Goal: Task Accomplishment & Management: Manage account settings

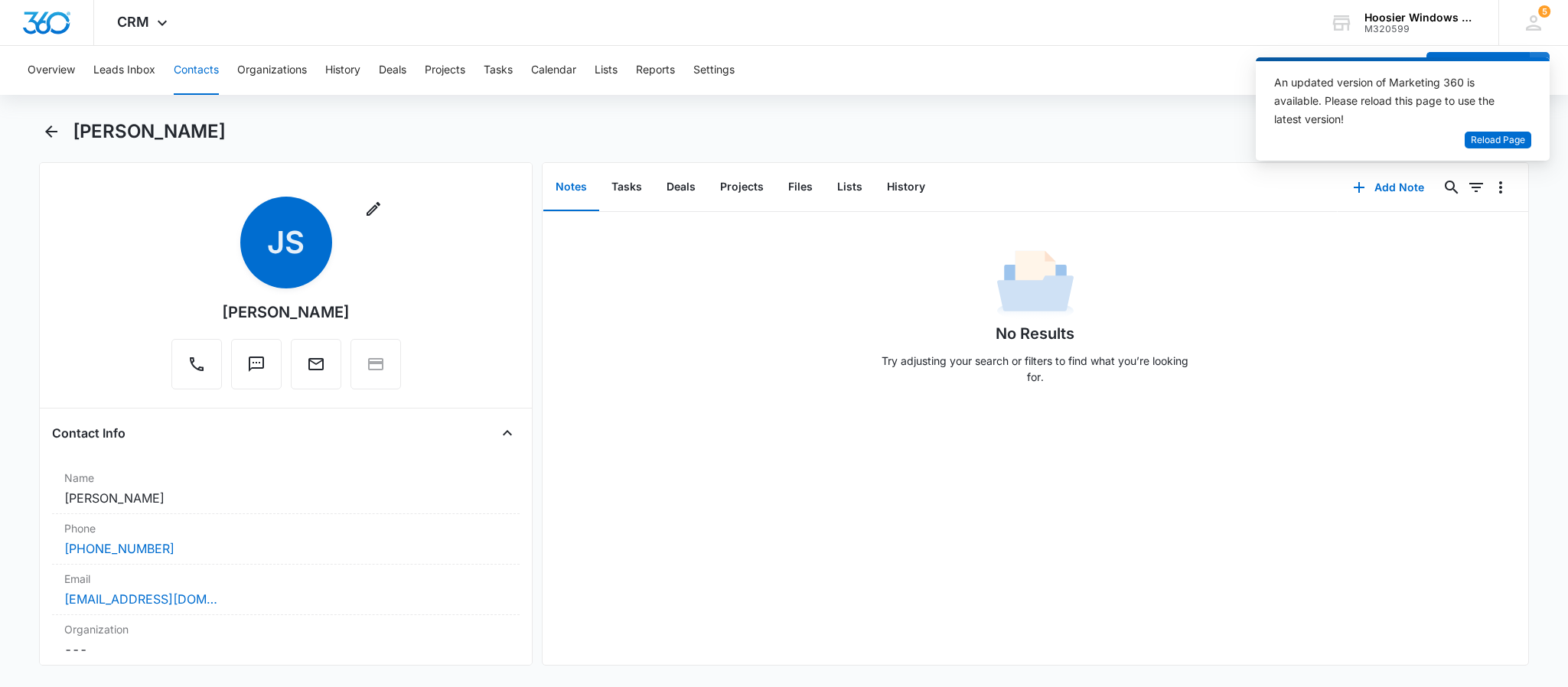
scroll to position [230, 0]
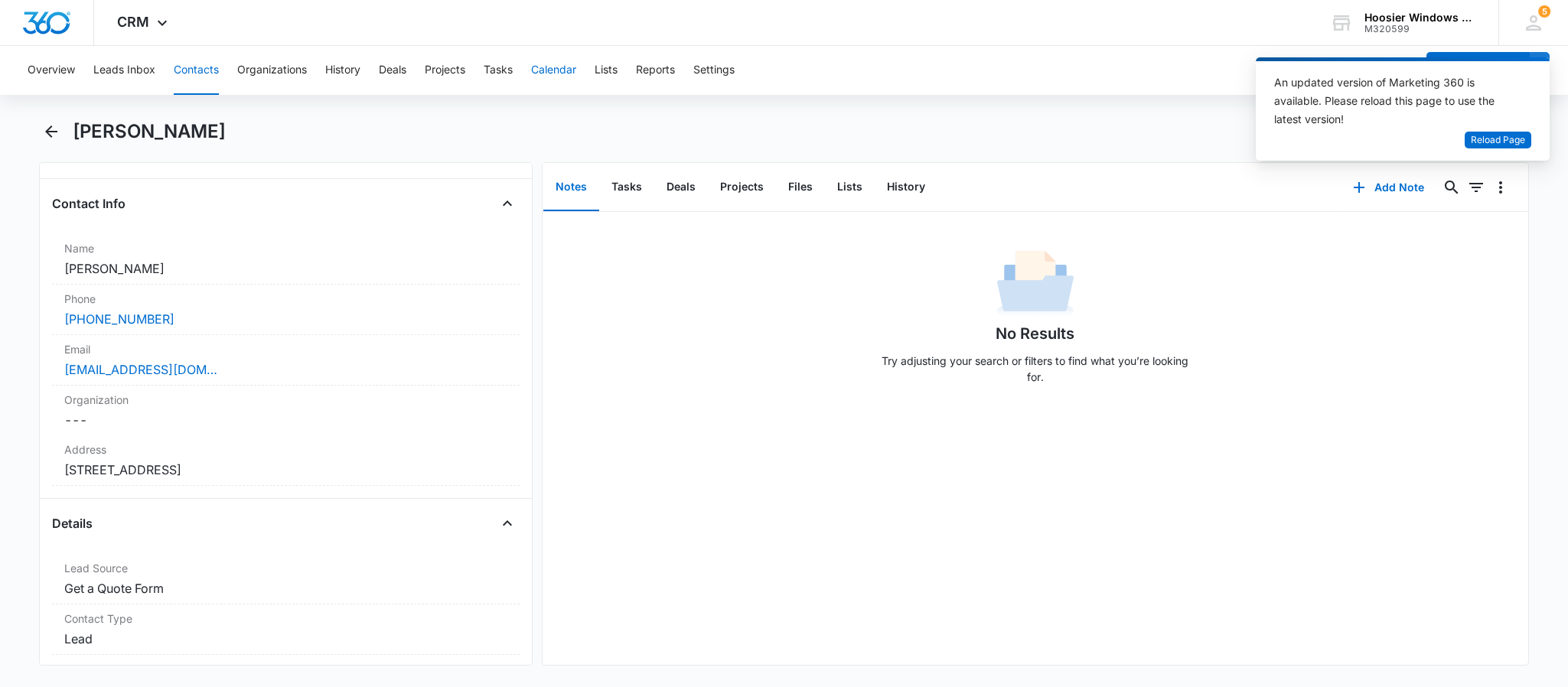
click at [562, 65] on button "Calendar" at bounding box center [553, 70] width 45 height 49
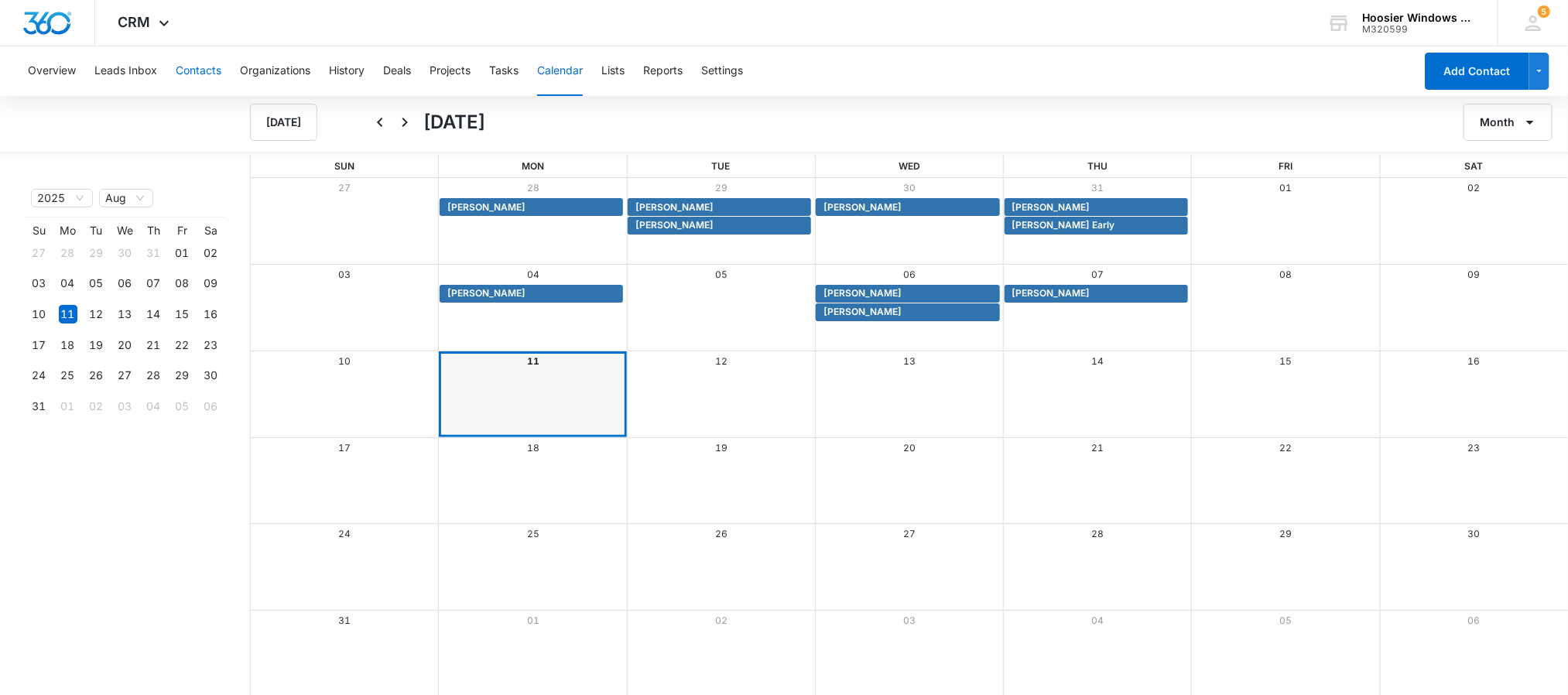
click at [202, 74] on button "Contacts" at bounding box center [198, 71] width 46 height 49
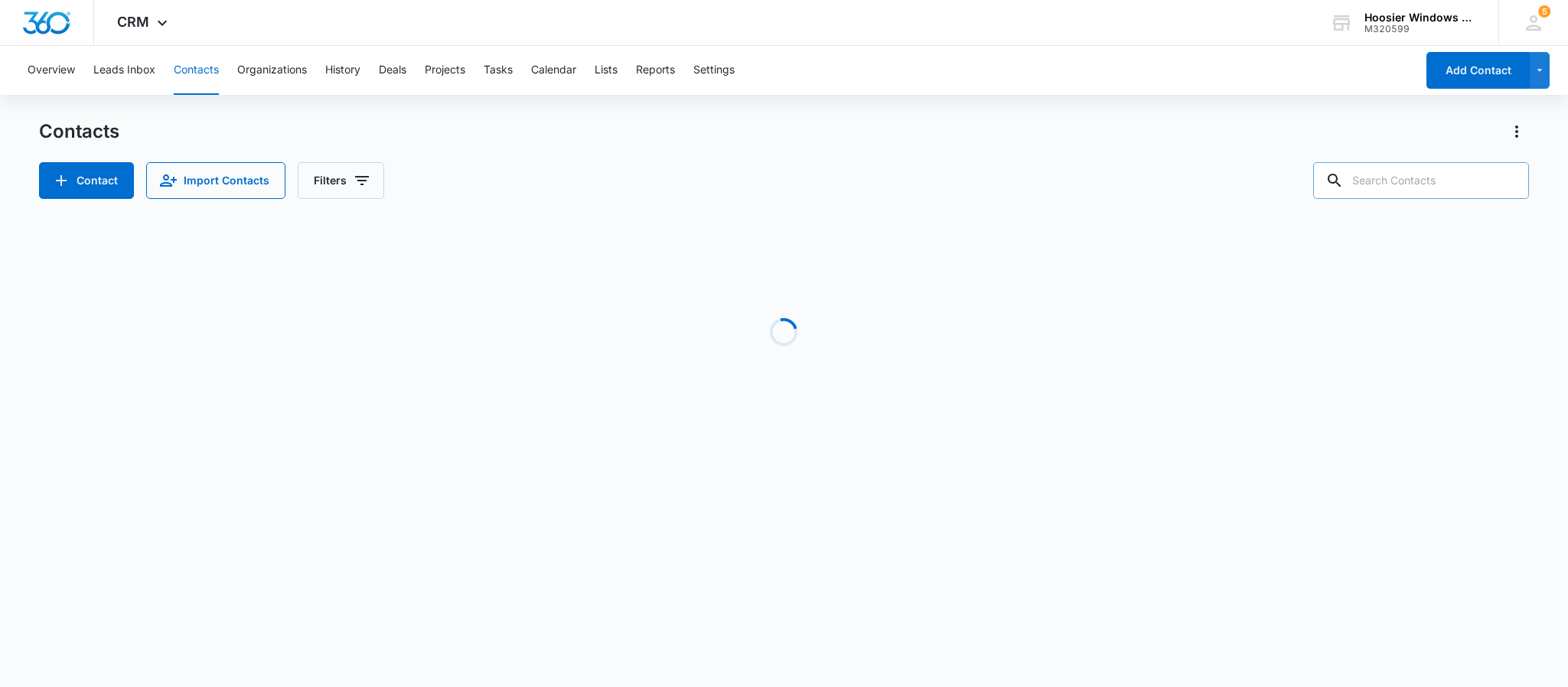
click at [1394, 172] on input "text" at bounding box center [1420, 180] width 216 height 37
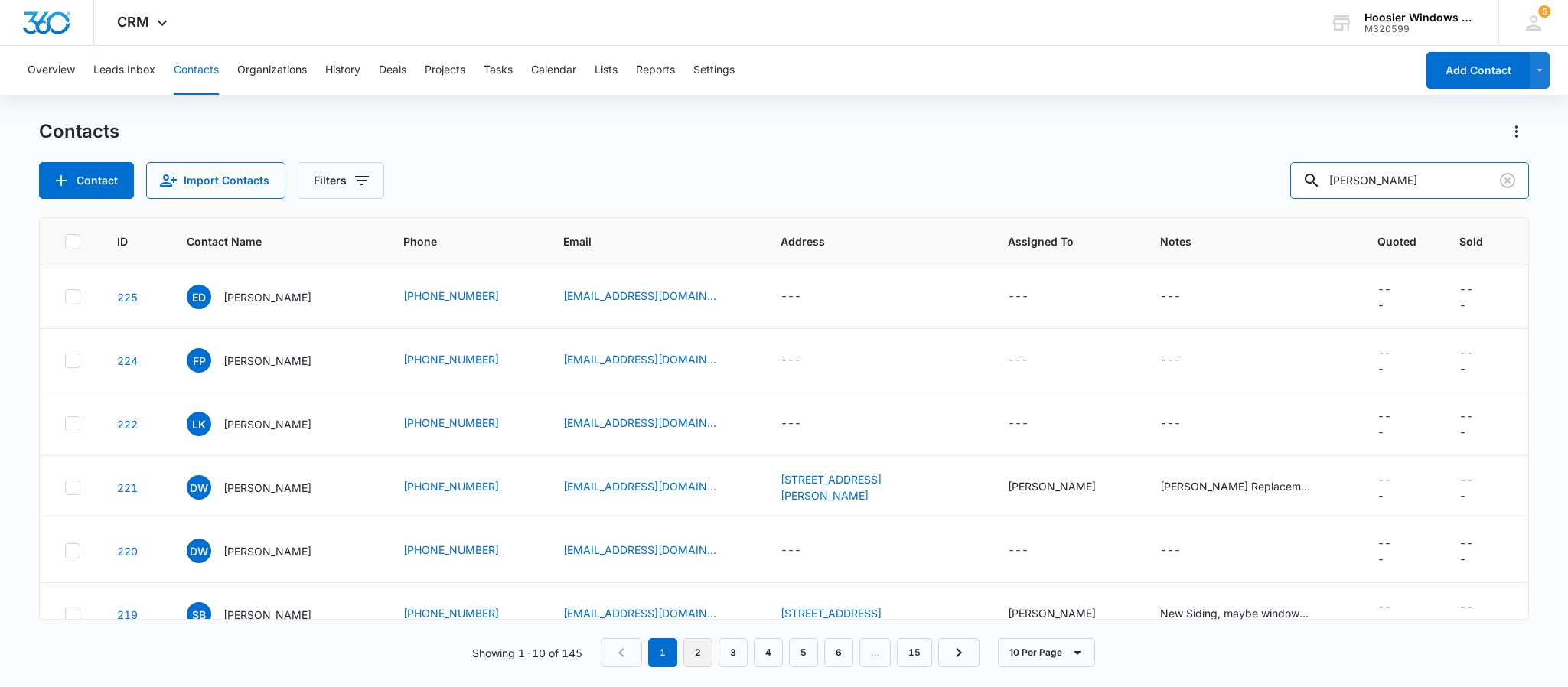
type input "[PERSON_NAME]"
click at [693, 654] on link "2" at bounding box center [697, 652] width 29 height 29
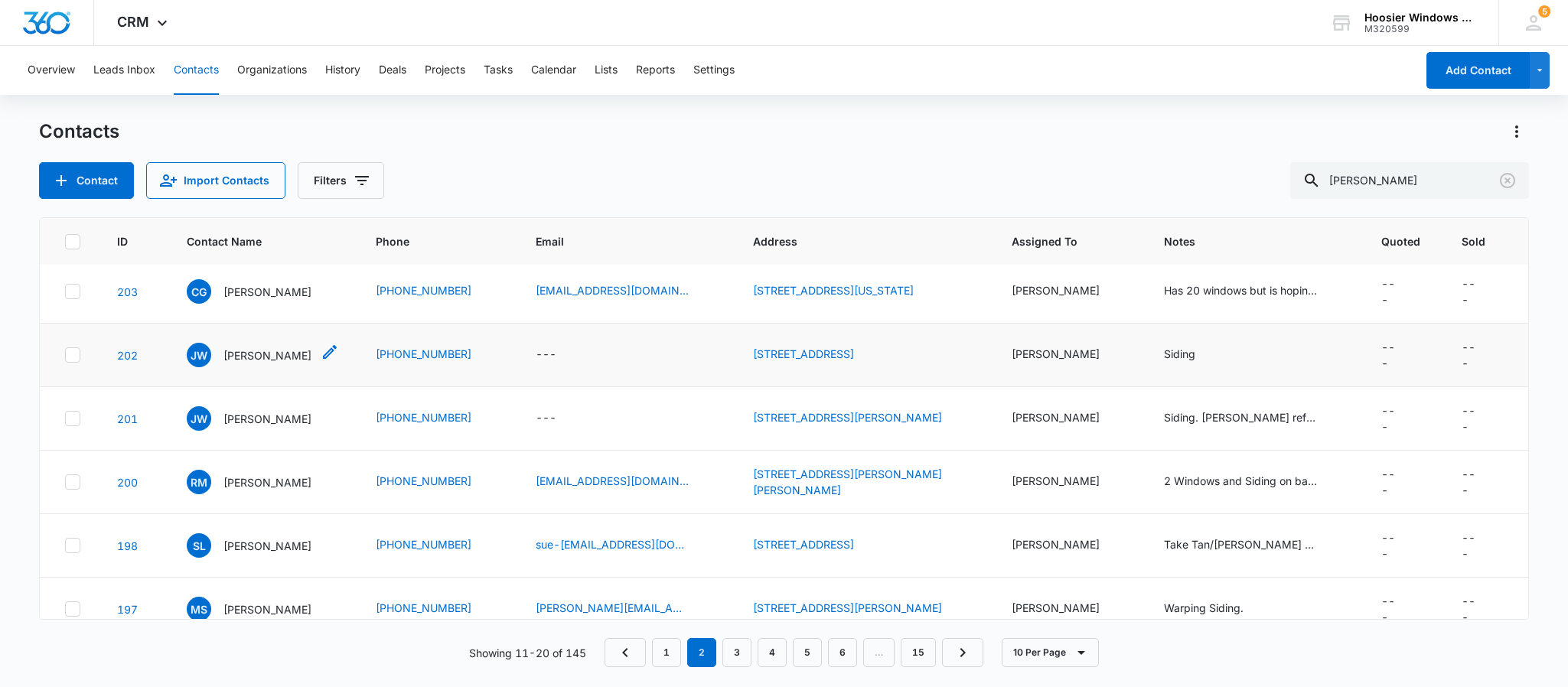
scroll to position [285, 0]
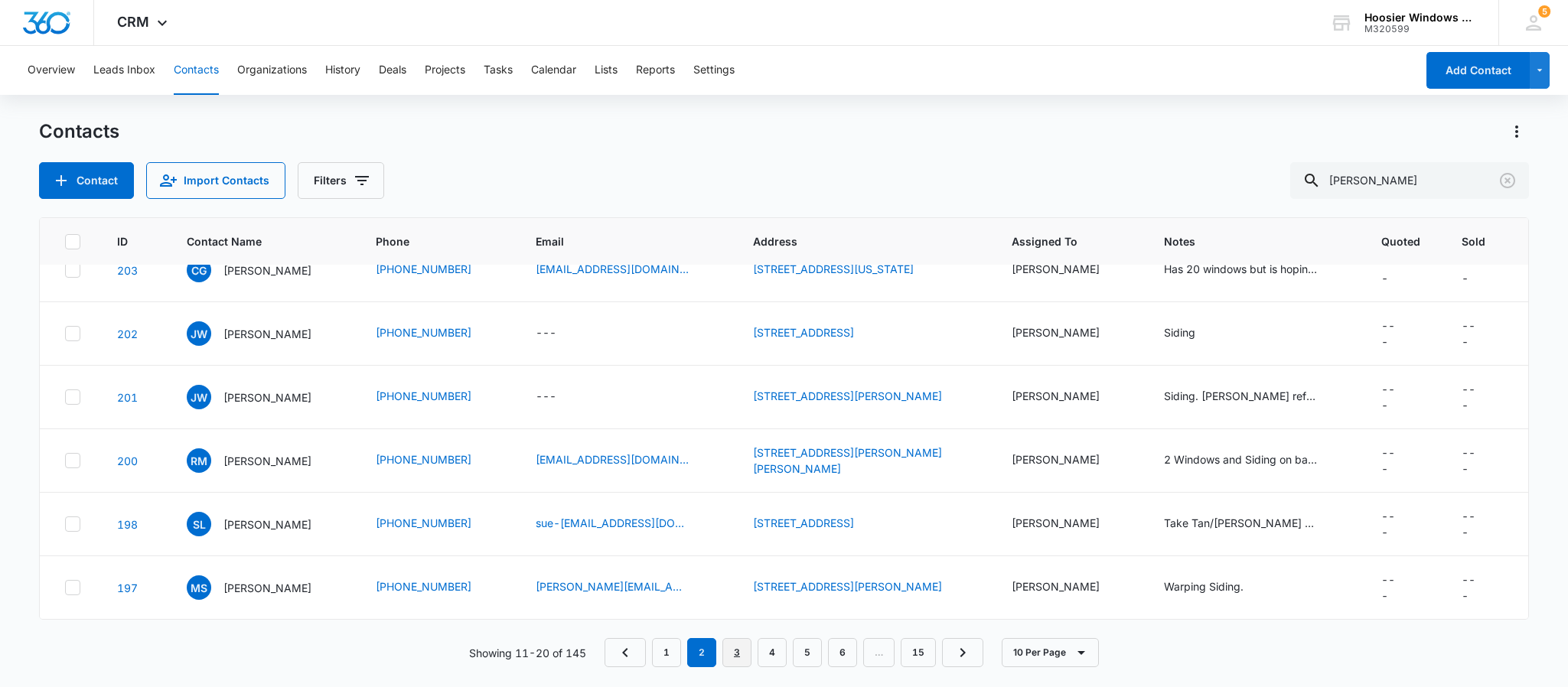
click at [728, 650] on link "3" at bounding box center [737, 652] width 29 height 29
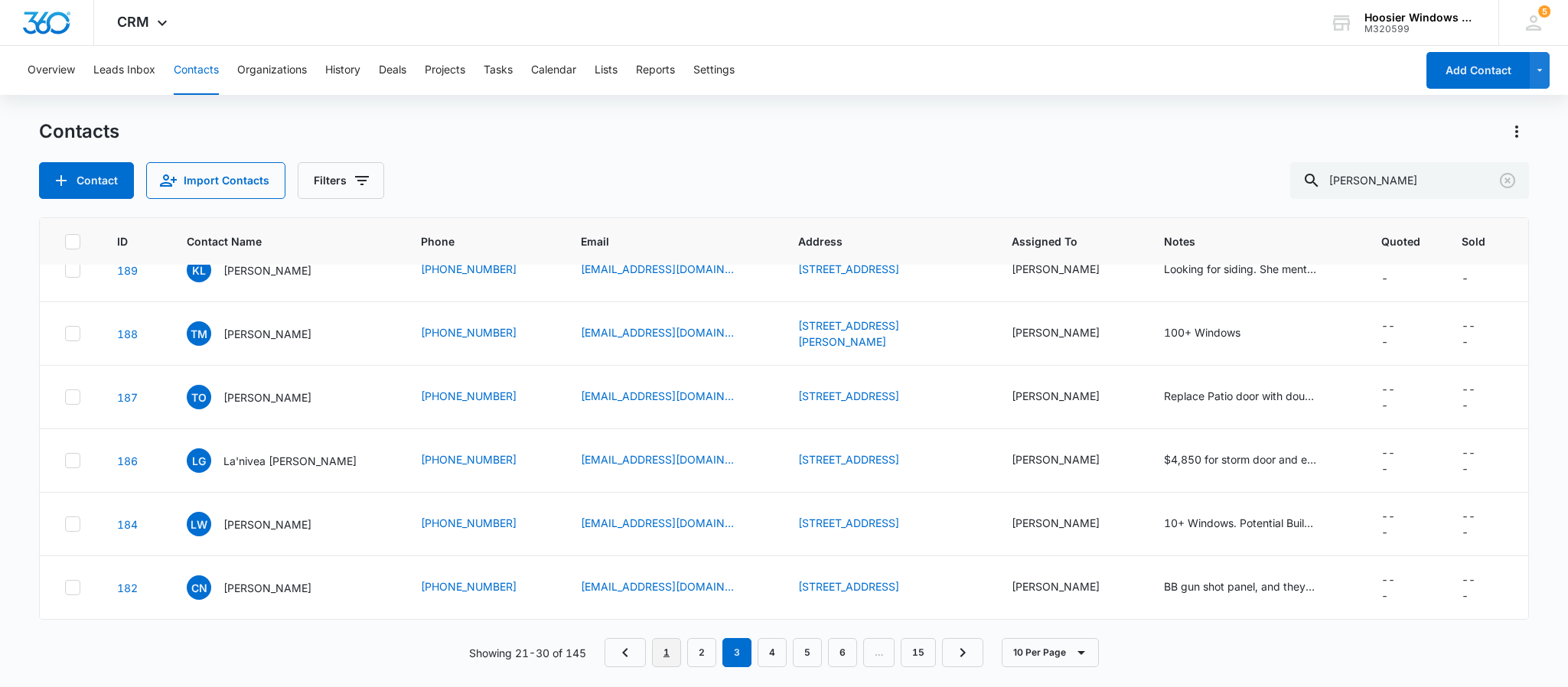
click at [652, 653] on link "1" at bounding box center [666, 652] width 29 height 29
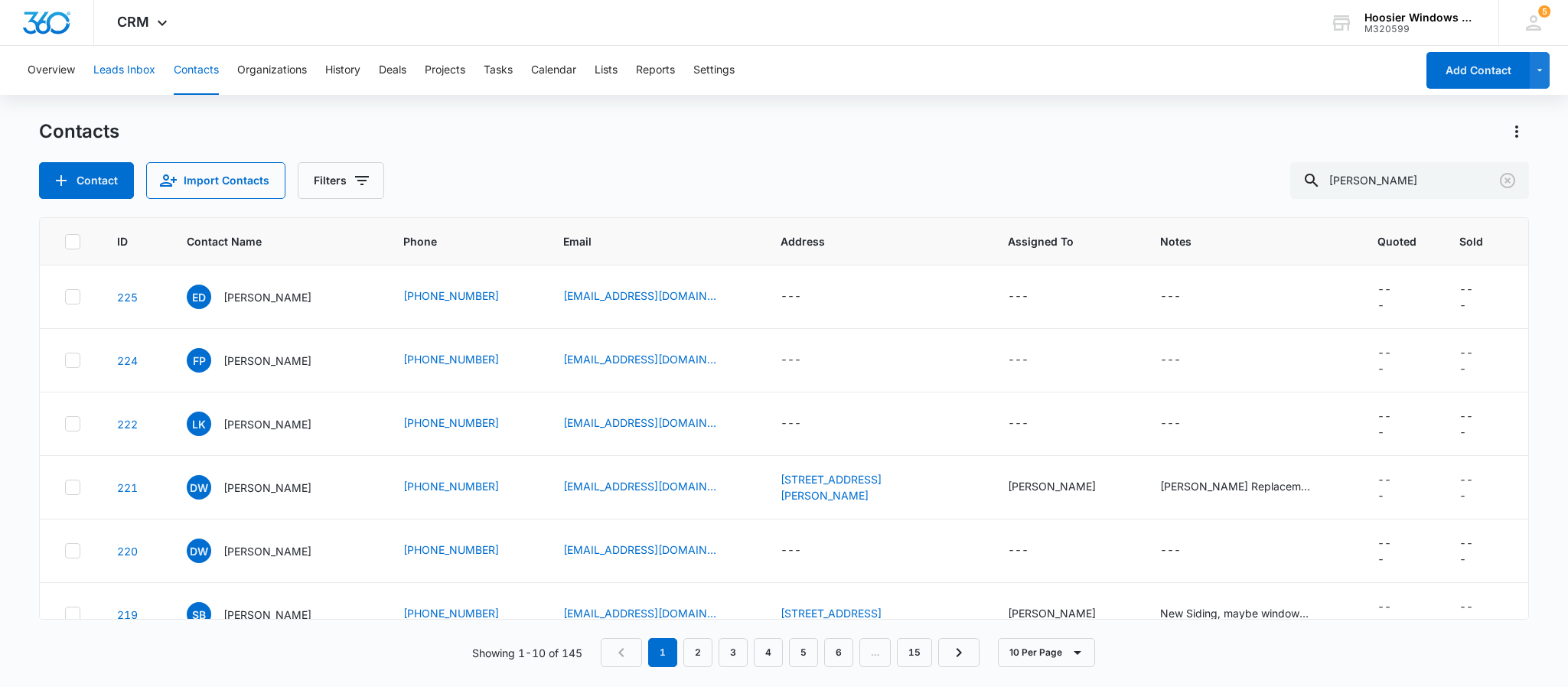
click at [122, 70] on button "Leads Inbox" at bounding box center [125, 70] width 62 height 49
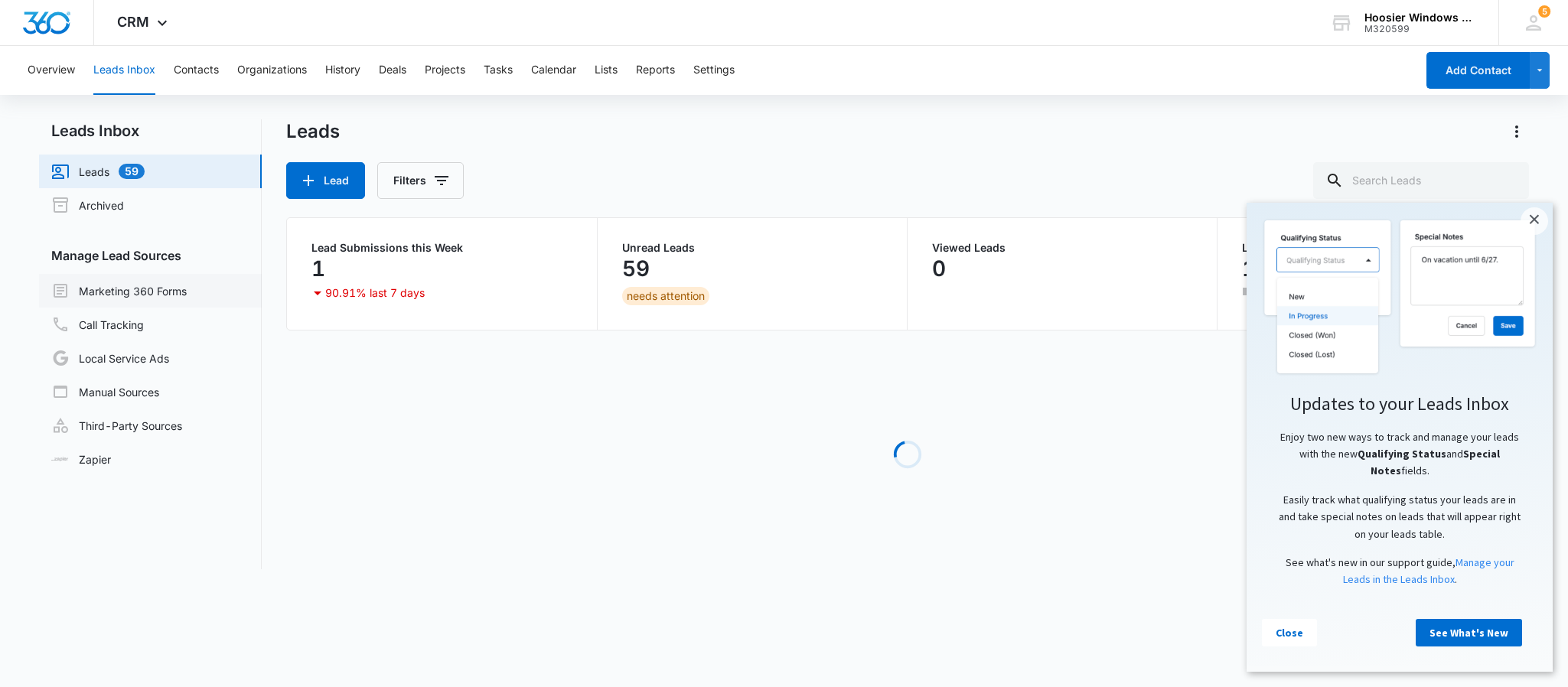
click at [147, 285] on link "Marketing 360 Forms" at bounding box center [119, 290] width 135 height 19
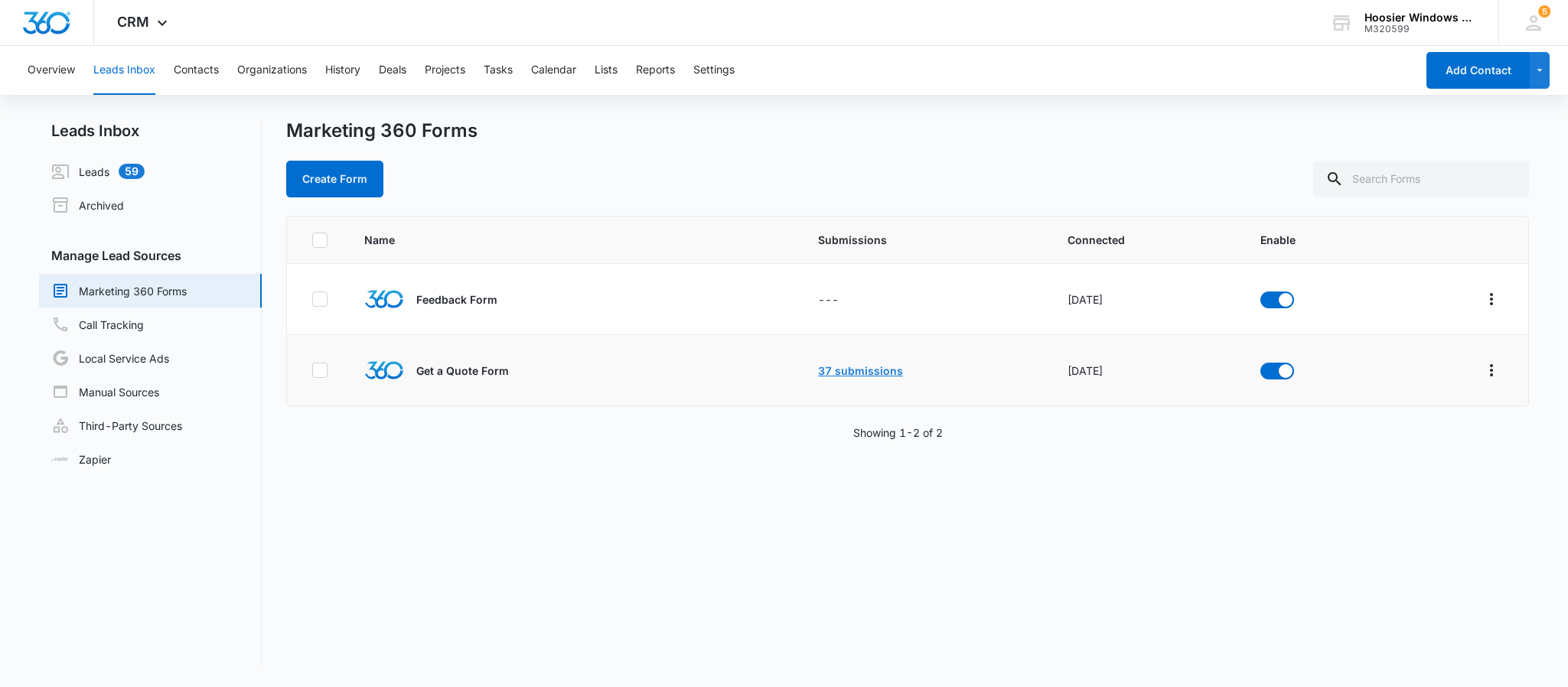
click at [845, 364] on link "37 submissions" at bounding box center [860, 370] width 85 height 13
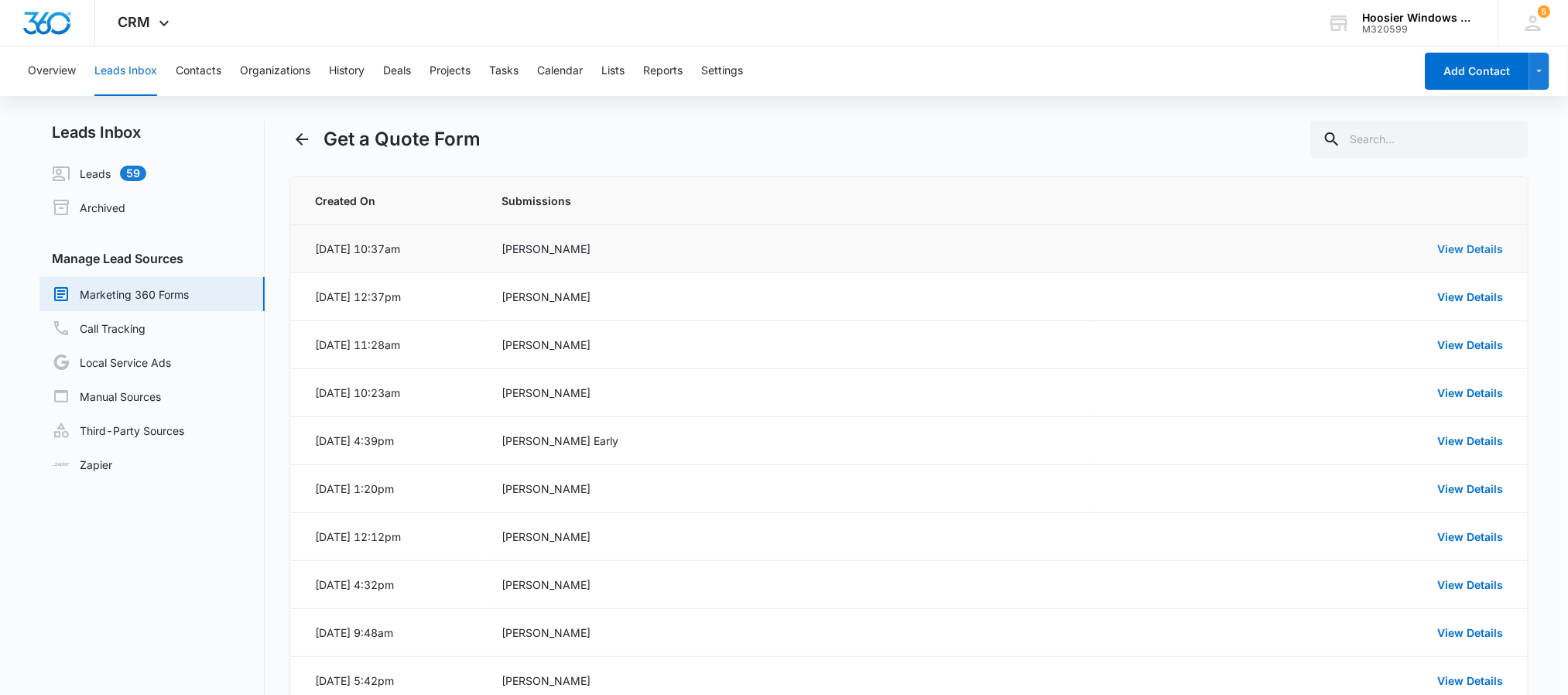
click at [1465, 249] on link "View Details" at bounding box center [1470, 249] width 66 height 13
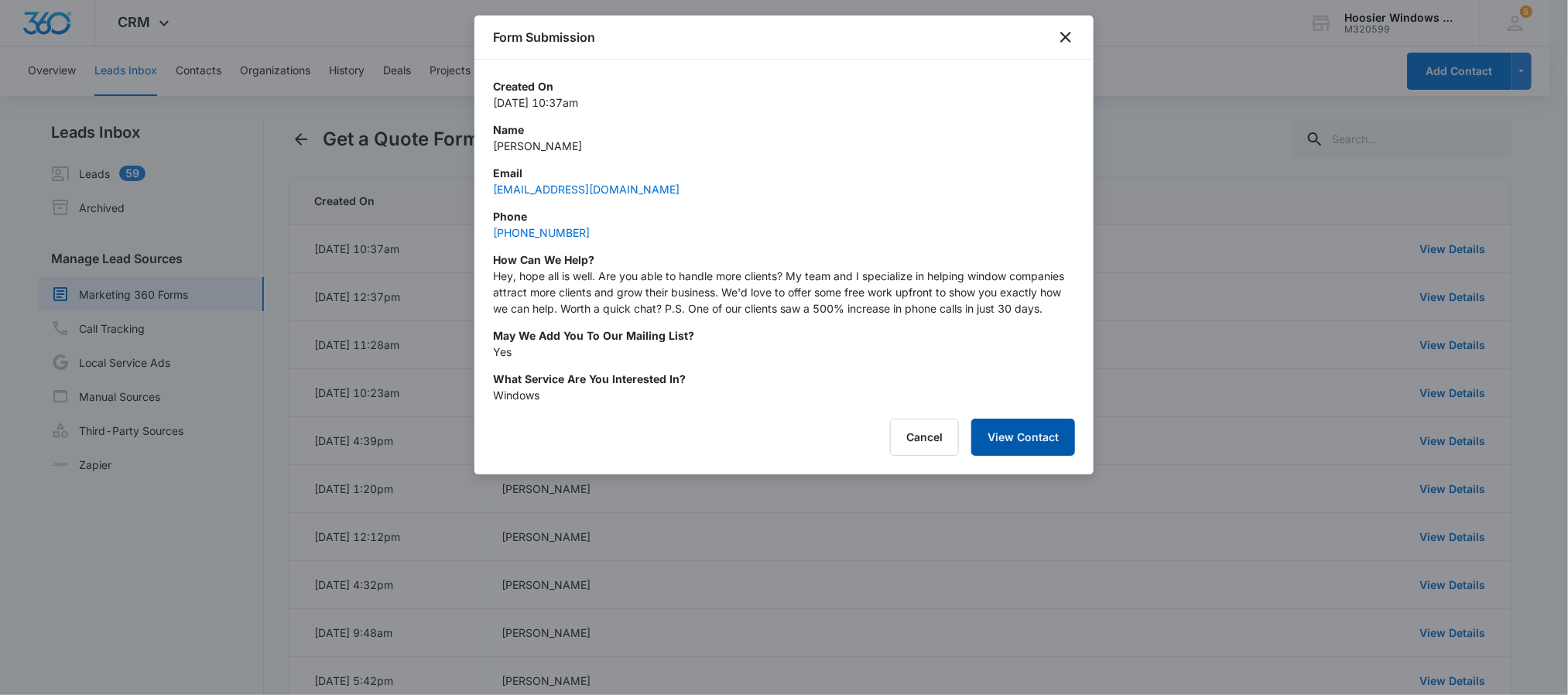
click at [1033, 437] on button "View Contact" at bounding box center [1023, 437] width 104 height 38
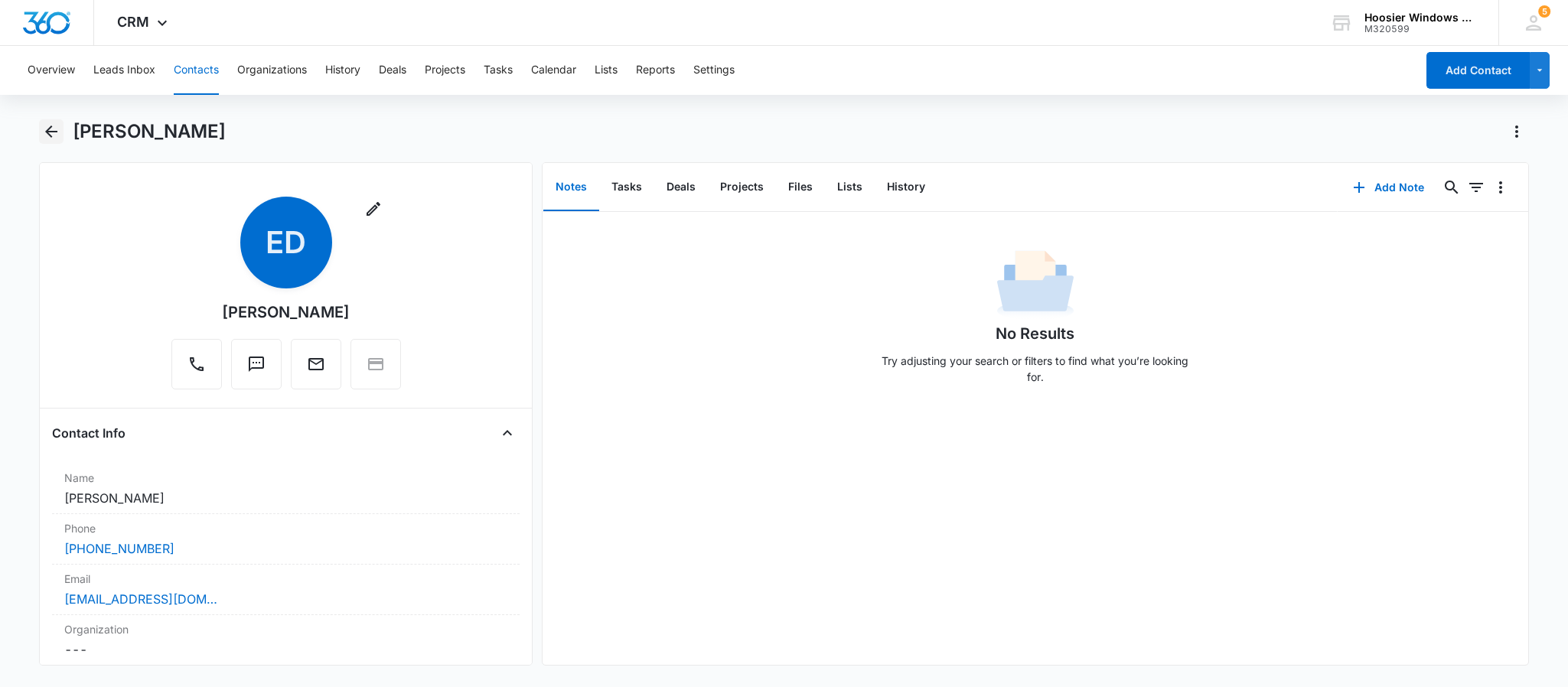
click at [46, 125] on icon "Back" at bounding box center [51, 131] width 19 height 19
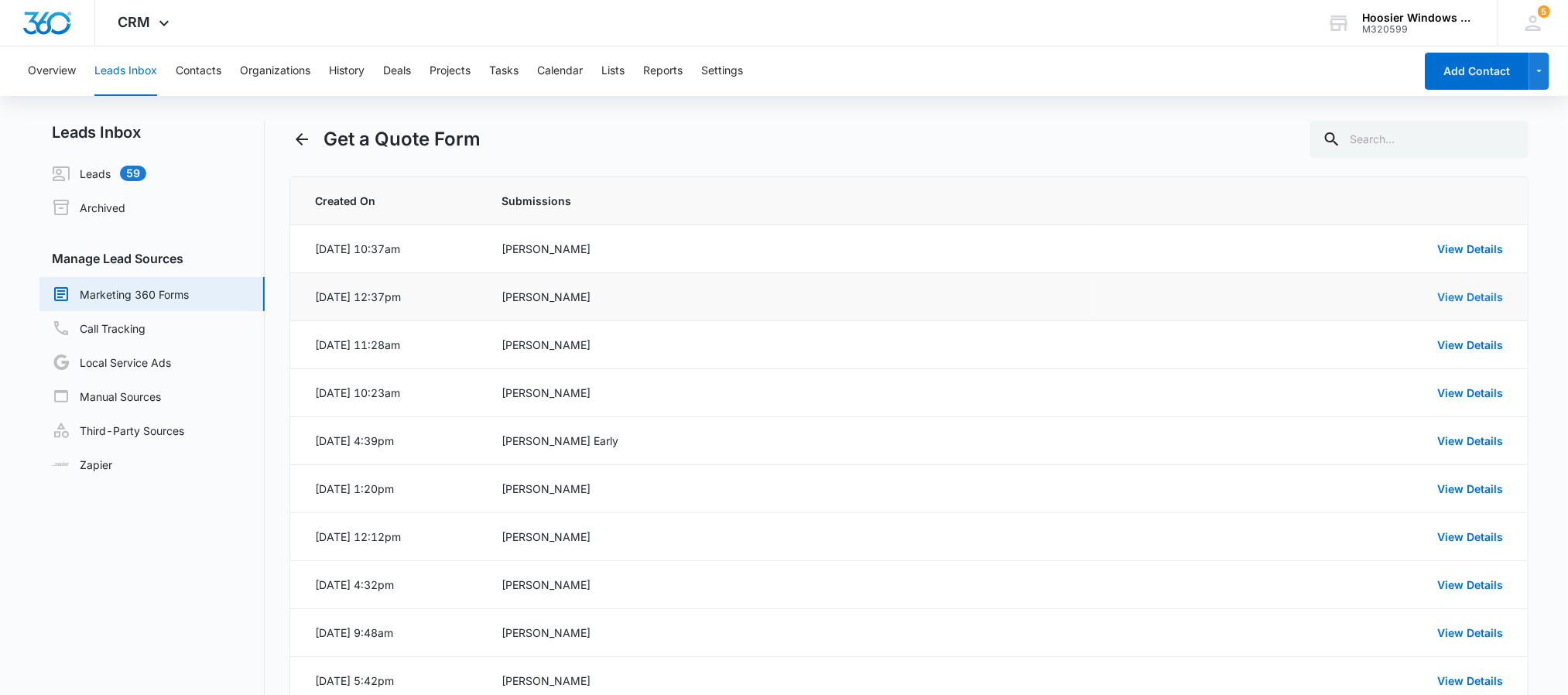
click at [1445, 300] on link "View Details" at bounding box center [1470, 296] width 66 height 13
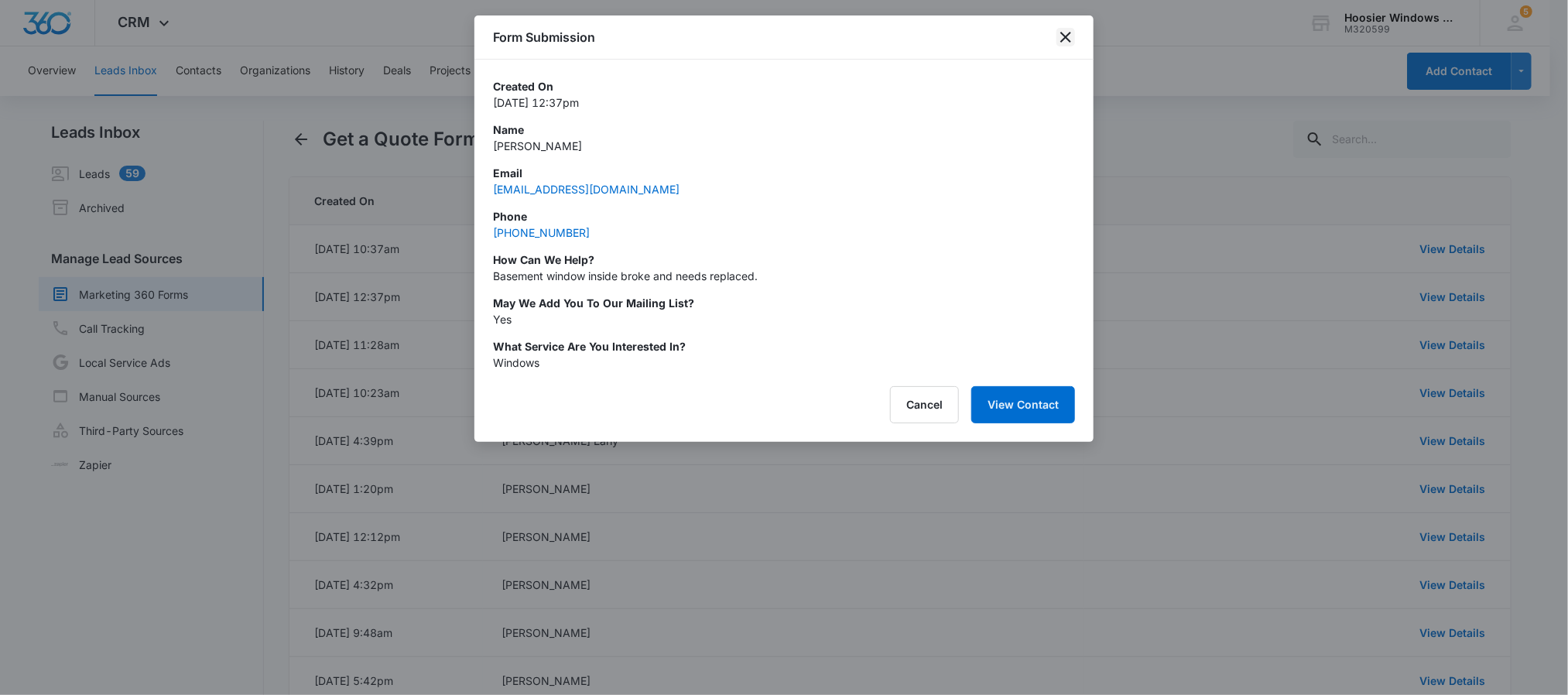
click at [1072, 31] on icon "close" at bounding box center [1065, 37] width 19 height 19
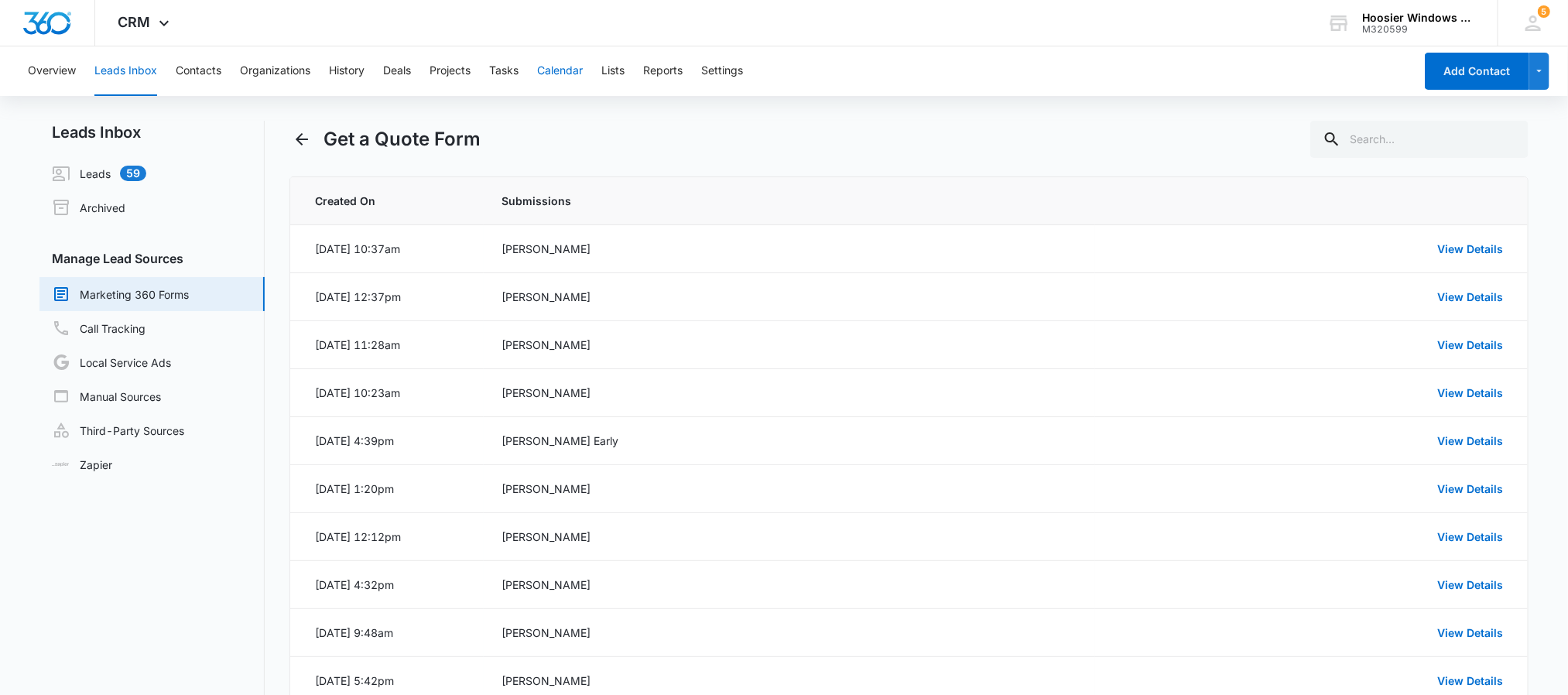
click at [572, 78] on button "Calendar" at bounding box center [559, 71] width 46 height 49
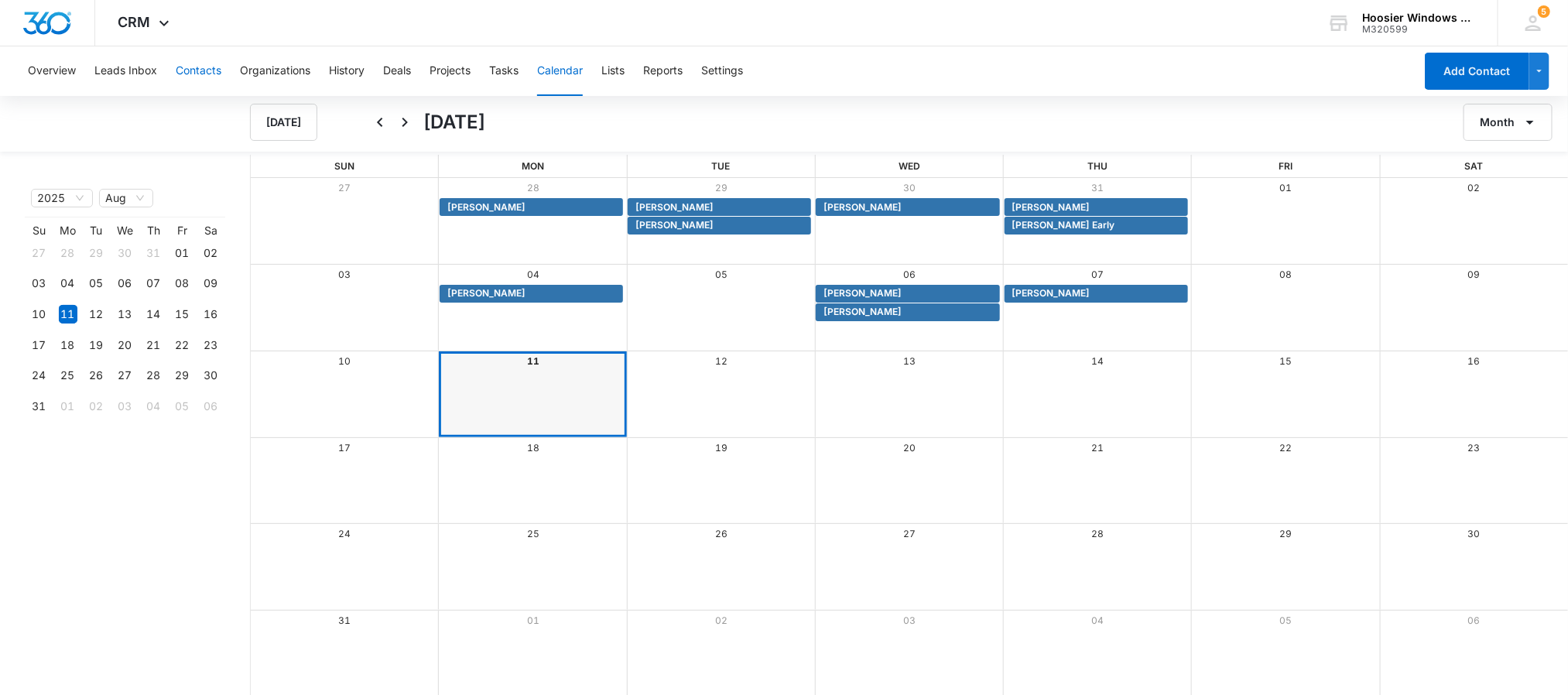
click at [207, 70] on button "Contacts" at bounding box center [198, 71] width 46 height 49
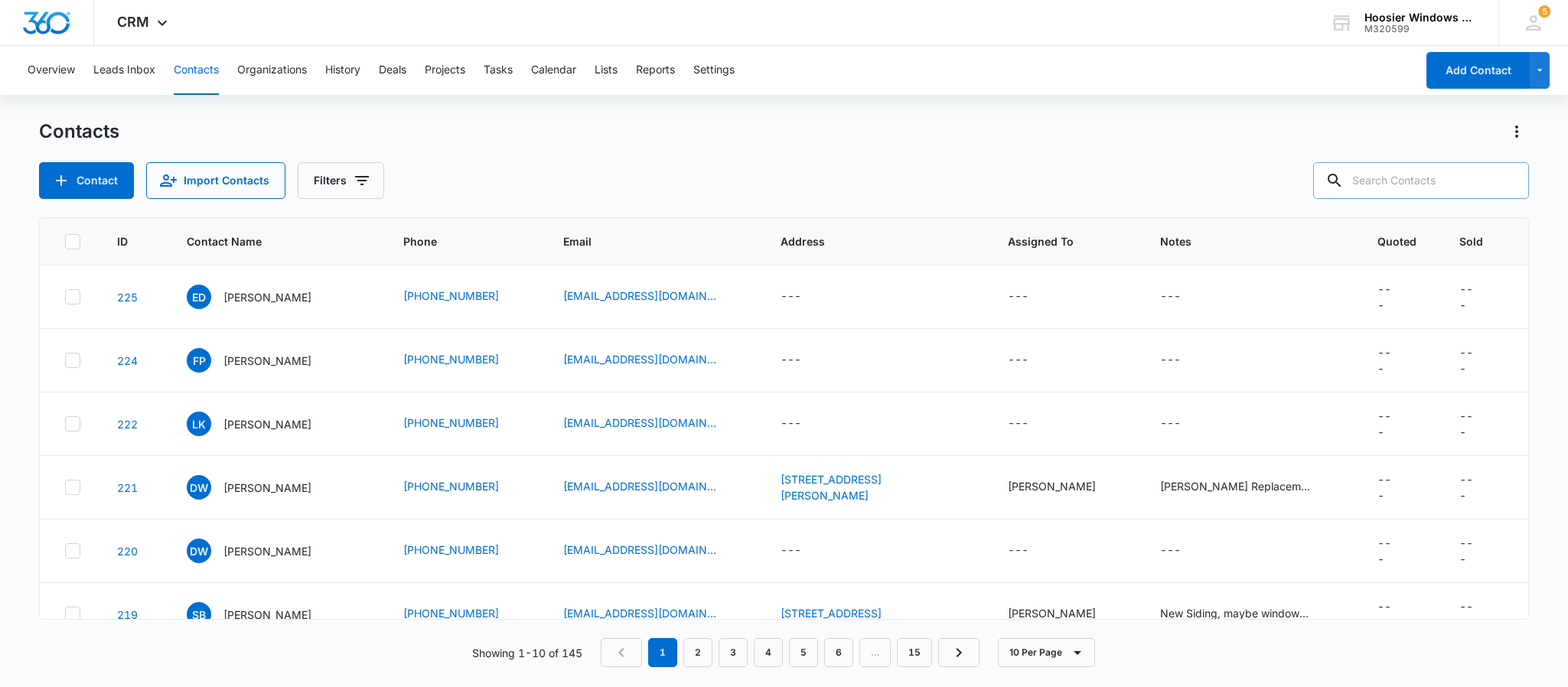
click at [1398, 184] on input "text" at bounding box center [1420, 180] width 216 height 37
click at [71, 296] on icon at bounding box center [73, 297] width 14 height 14
click at [65, 297] on input "checkbox" at bounding box center [65, 297] width 1 height 1
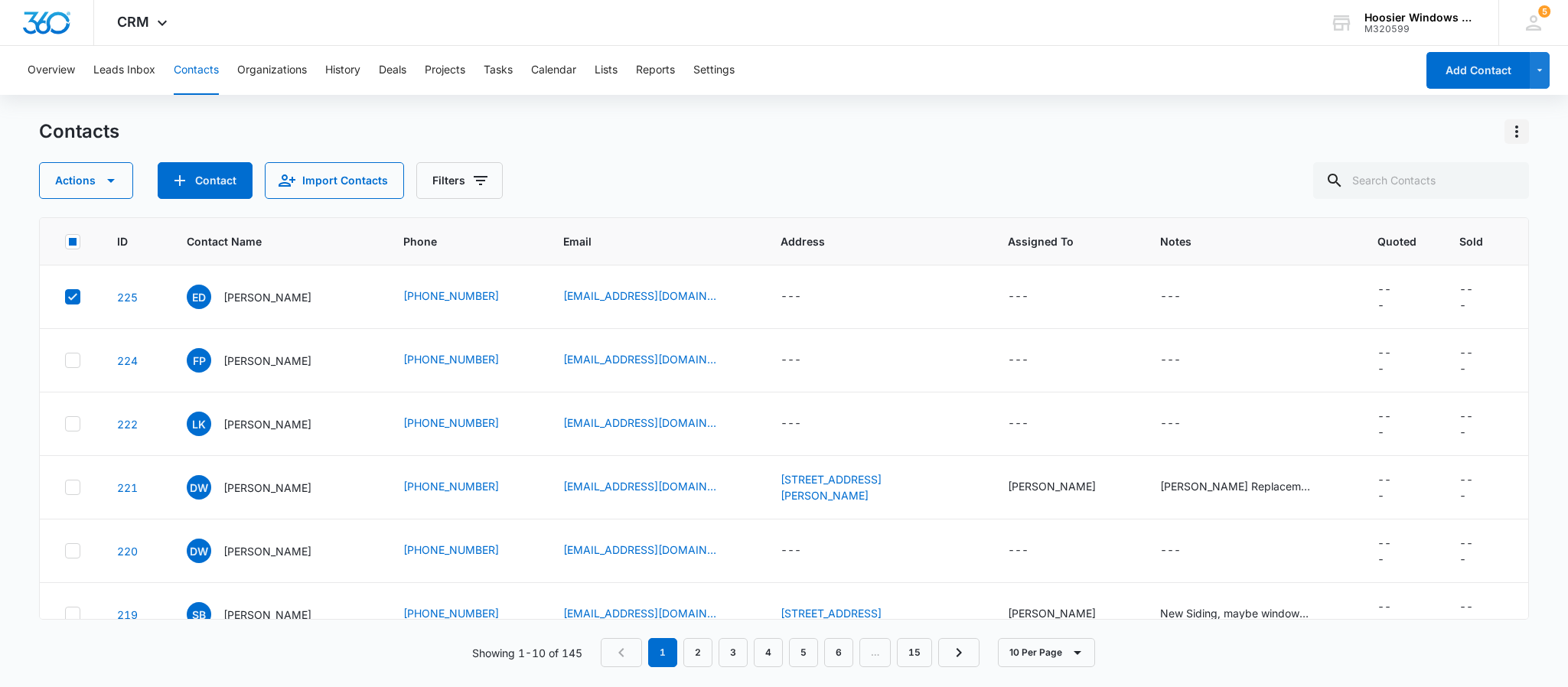
click at [1509, 134] on icon "Actions" at bounding box center [1516, 131] width 19 height 19
click at [1023, 148] on div "Contacts Choose Columns Import Contacts Export All Contacts Customize Contacts …" at bounding box center [784, 159] width 1489 height 80
click at [65, 303] on label at bounding box center [73, 296] width 16 height 15
click at [65, 298] on input "checkbox" at bounding box center [65, 297] width 1 height 1
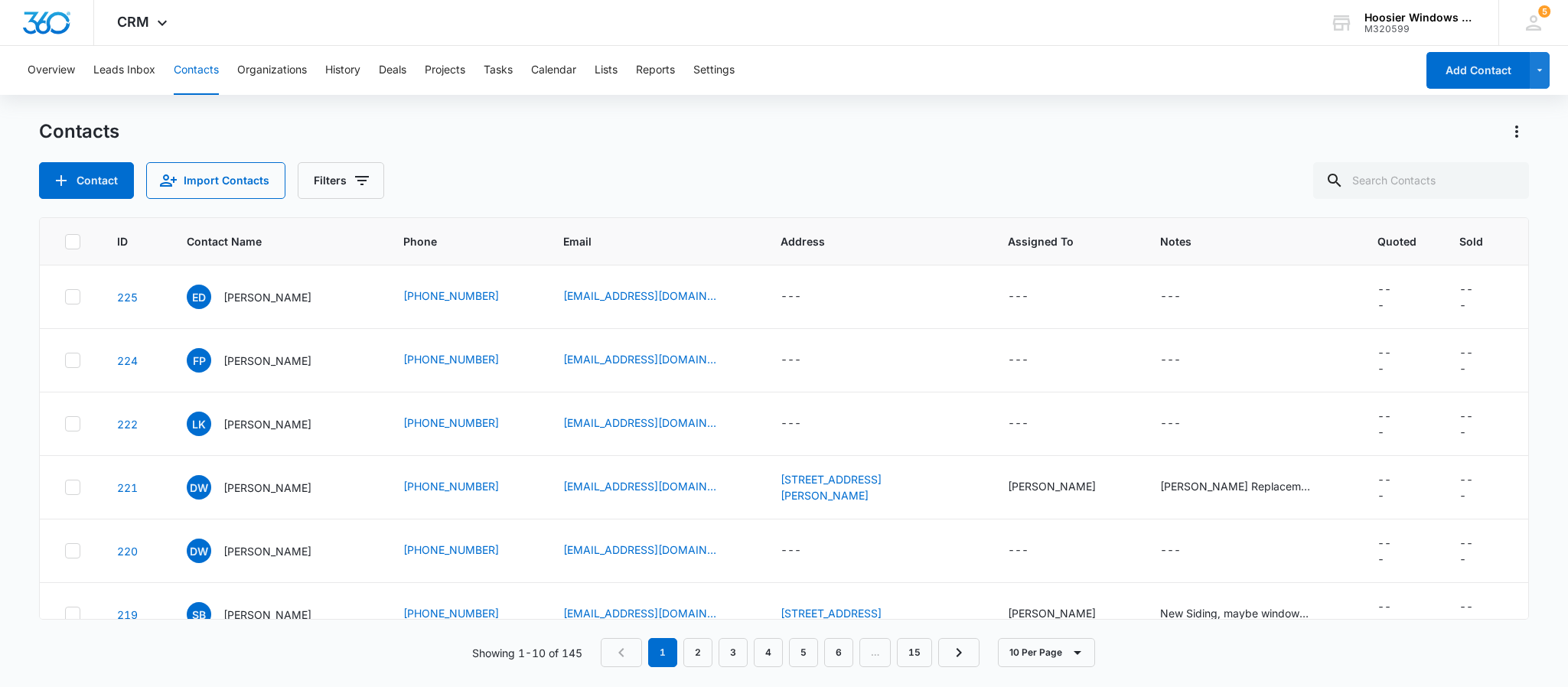
drag, startPoint x: 249, startPoint y: 298, endPoint x: 695, endPoint y: 161, distance: 466.6
click at [733, 155] on div "Contacts Contact Import Contacts Filters" at bounding box center [784, 159] width 1489 height 80
click at [323, 298] on icon "Contact Name - Evan Dunham - Select to Edit Field" at bounding box center [330, 294] width 14 height 14
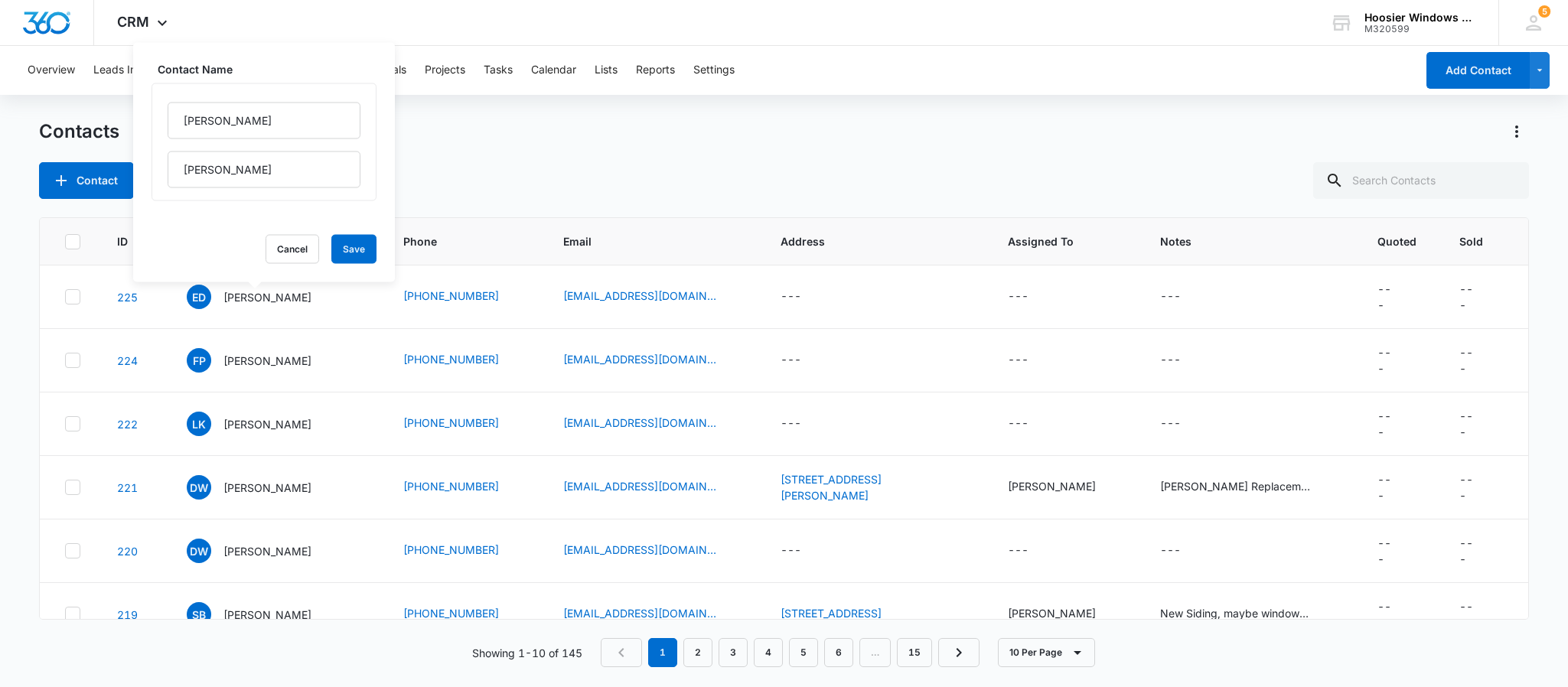
click at [486, 139] on div "Contacts" at bounding box center [784, 132] width 1489 height 25
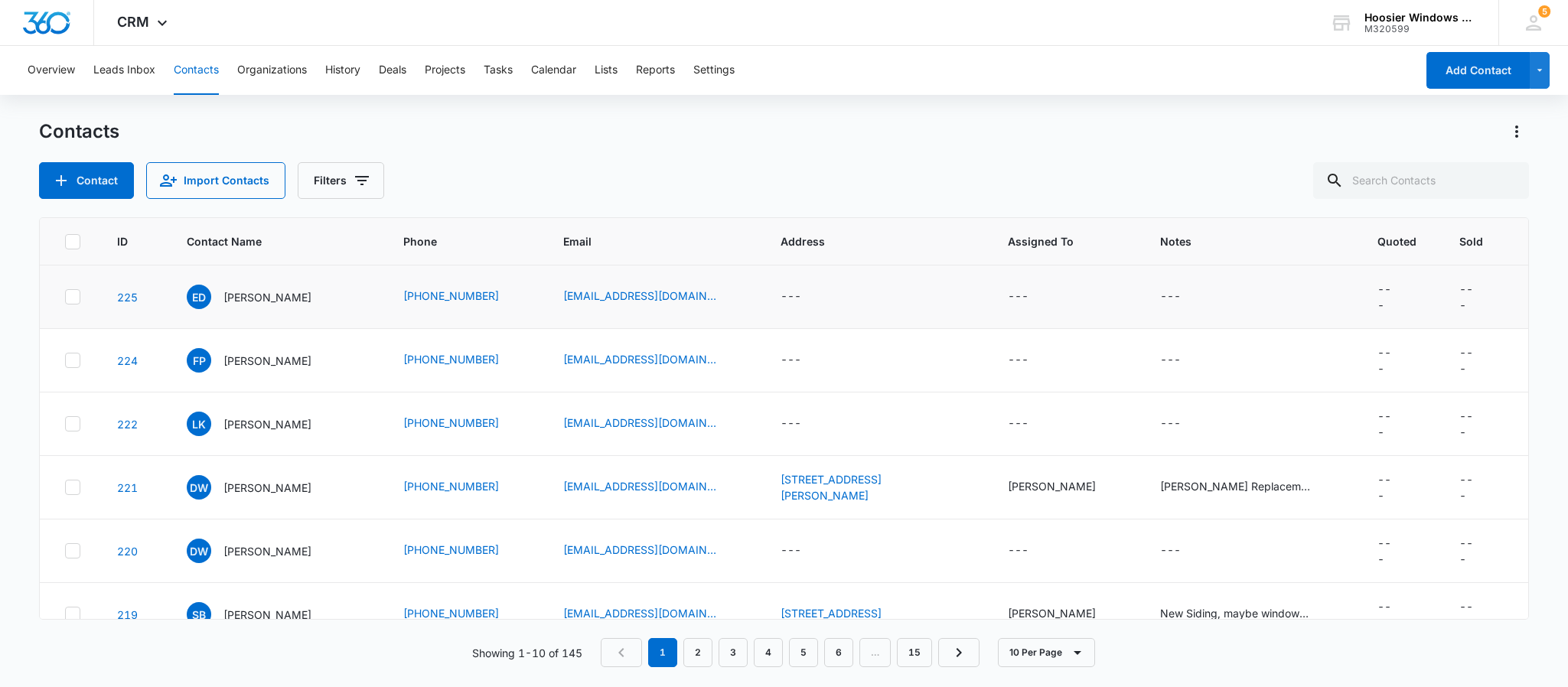
click at [65, 303] on label at bounding box center [73, 296] width 16 height 15
click at [65, 298] on input "checkbox" at bounding box center [65, 297] width 1 height 1
checkbox input "true"
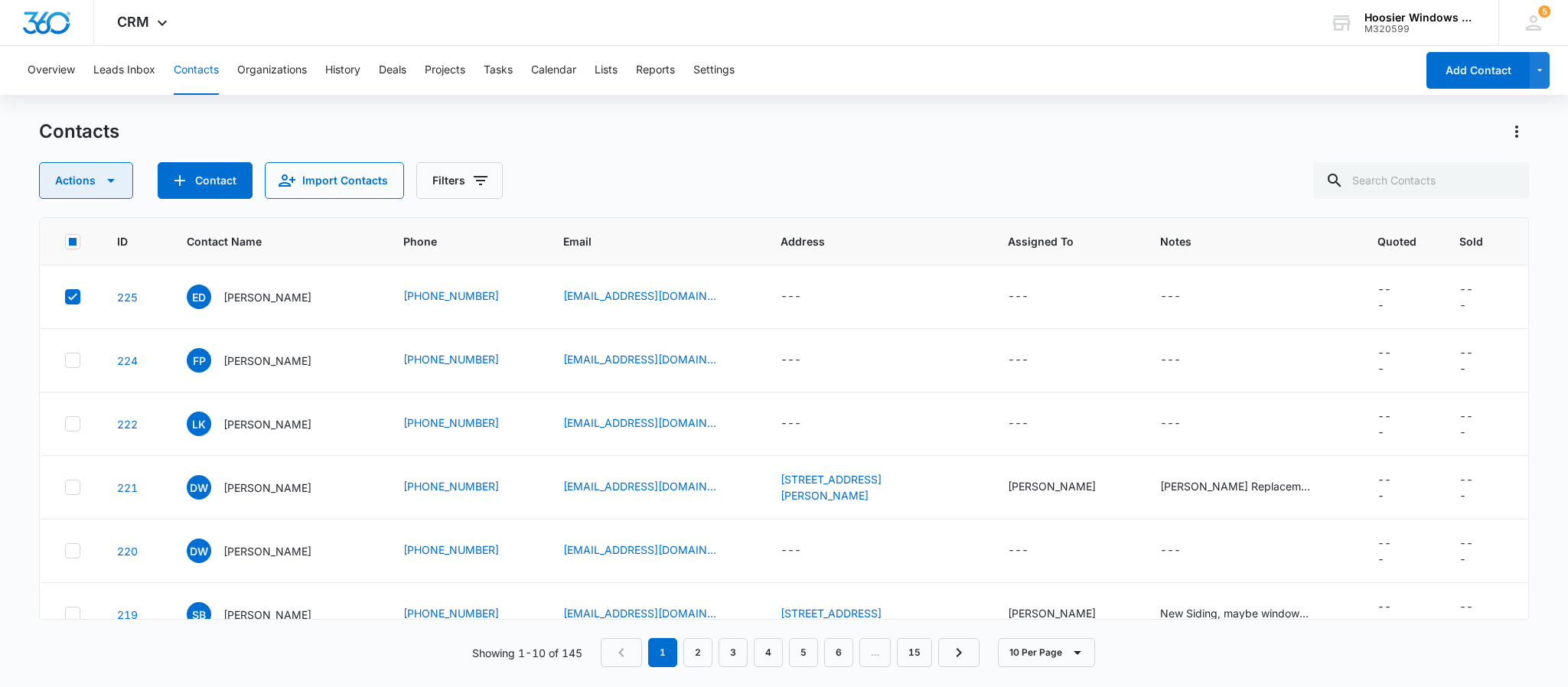
click at [82, 188] on button "Actions" at bounding box center [86, 180] width 94 height 37
click at [72, 317] on div "Delete" at bounding box center [93, 322] width 69 height 11
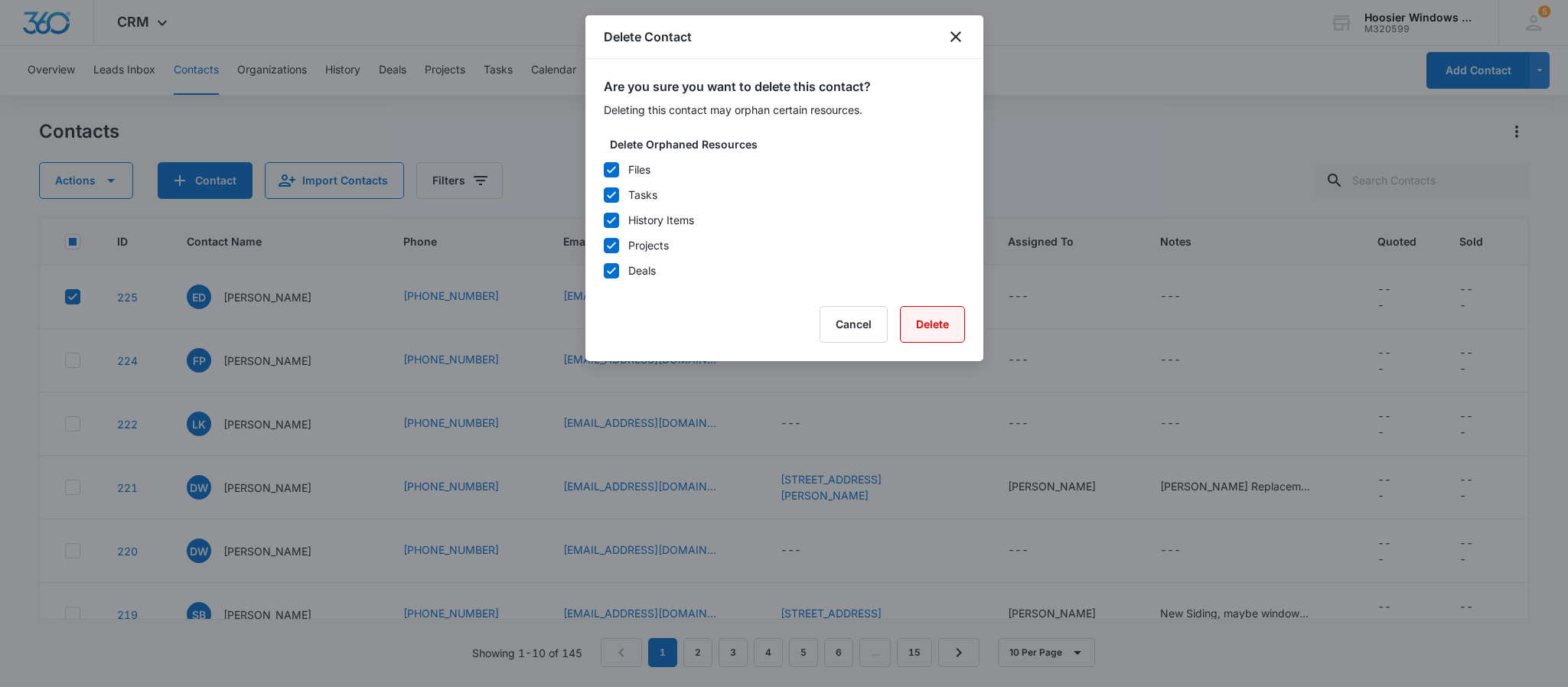
click at [919, 320] on button "Delete" at bounding box center [932, 324] width 65 height 37
click at [1107, 451] on div at bounding box center [784, 343] width 1568 height 687
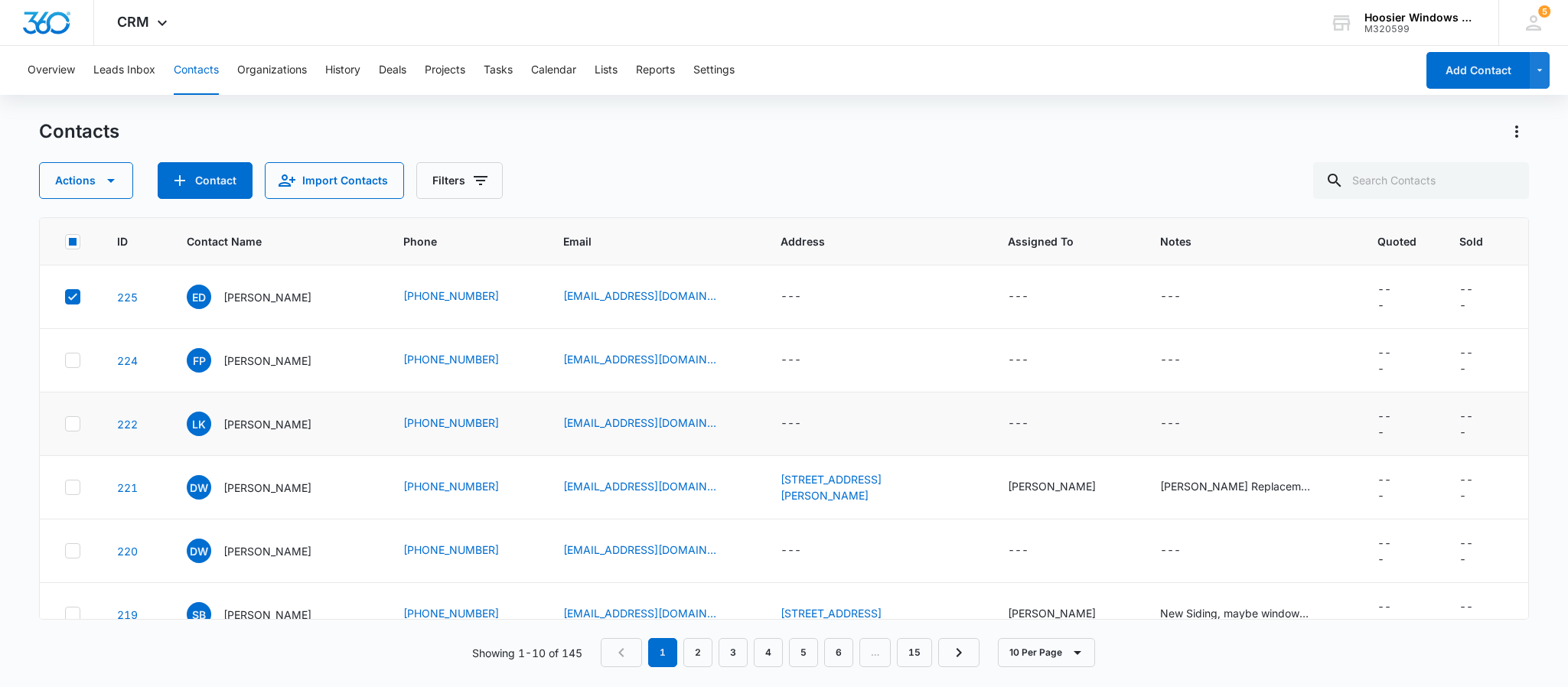
click at [71, 428] on icon at bounding box center [73, 424] width 14 height 14
click at [65, 424] on input "checkbox" at bounding box center [65, 424] width 1 height 1
checkbox input "true"
click at [73, 552] on icon at bounding box center [73, 551] width 14 height 14
click at [65, 552] on input "checkbox" at bounding box center [65, 551] width 1 height 1
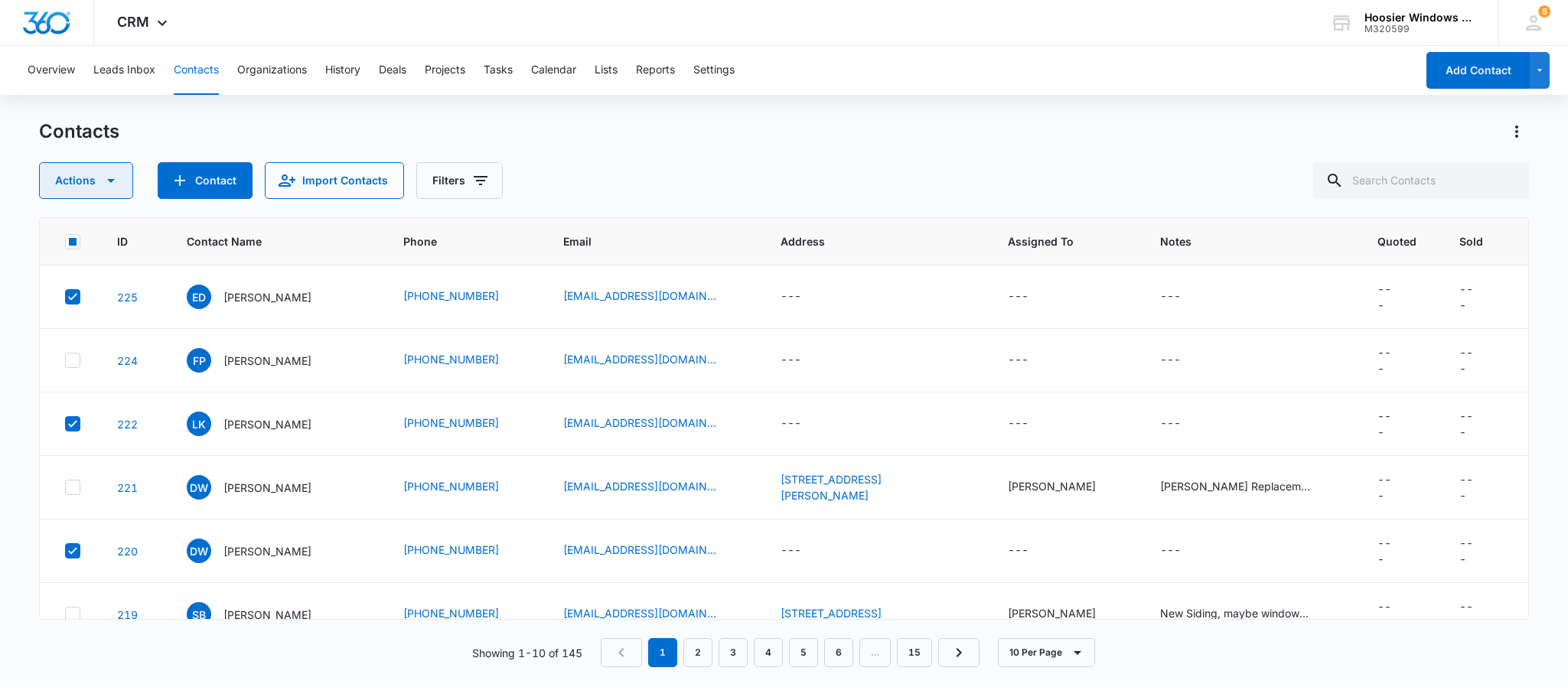
click at [116, 186] on icon "button" at bounding box center [111, 180] width 19 height 19
click at [72, 320] on div "Delete" at bounding box center [93, 322] width 69 height 11
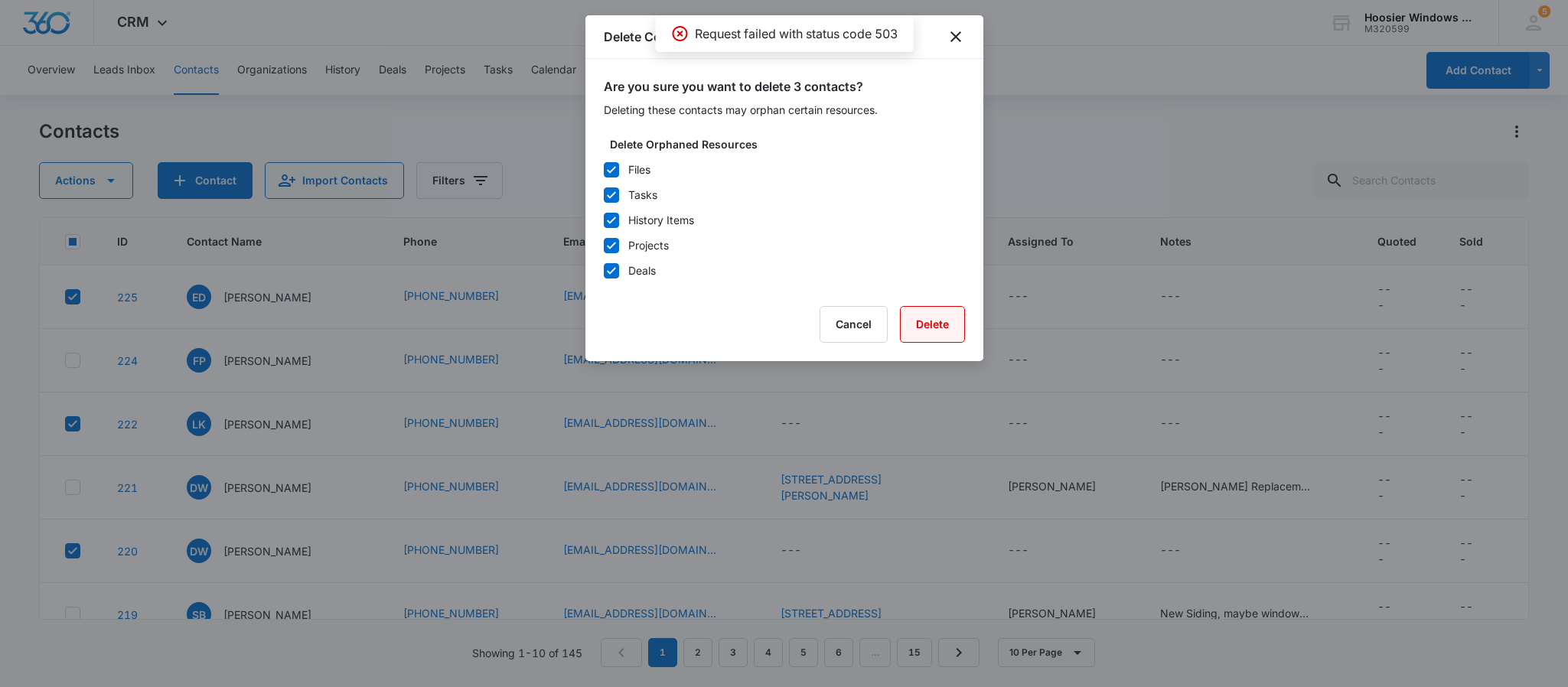
click at [929, 329] on button "Delete" at bounding box center [932, 324] width 65 height 37
click at [951, 31] on icon "close" at bounding box center [955, 36] width 19 height 19
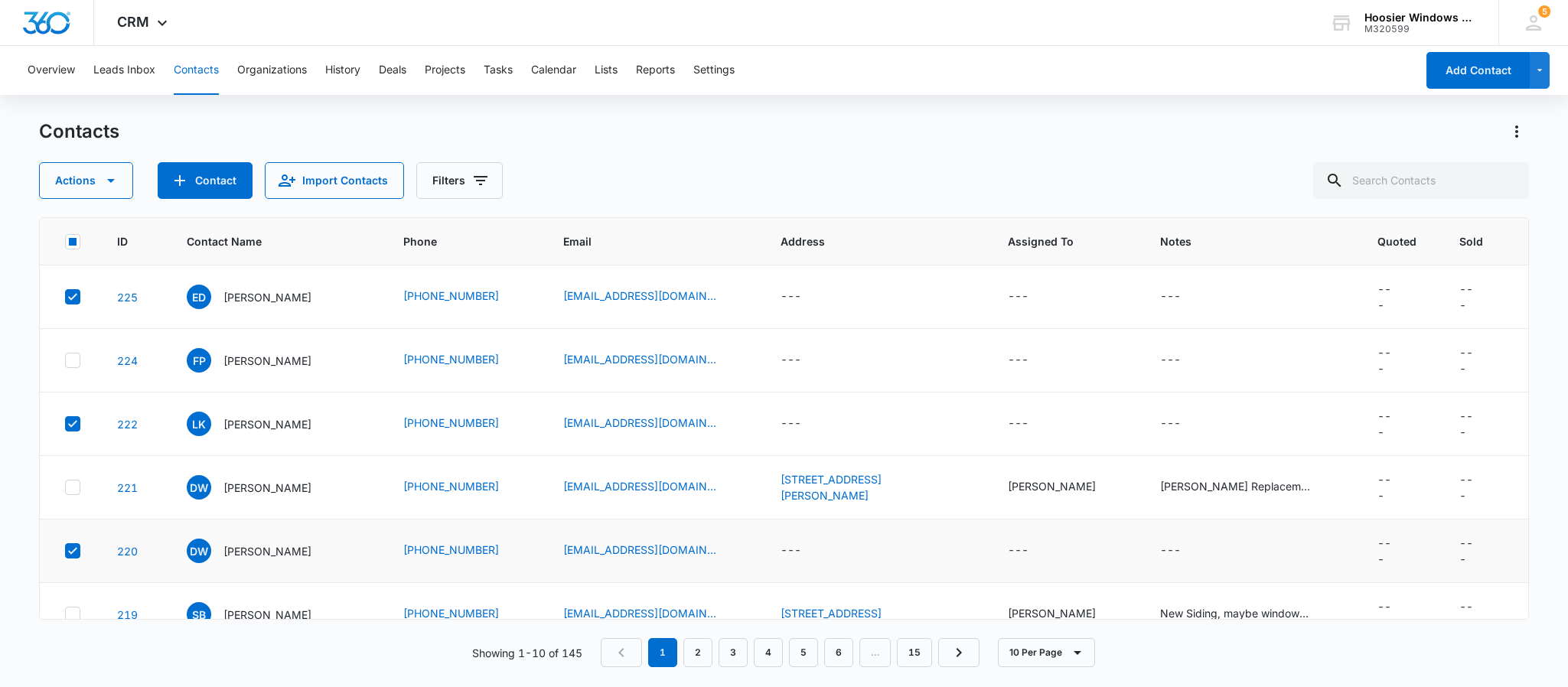
click at [72, 556] on icon at bounding box center [73, 551] width 14 height 14
click at [65, 552] on input "checkbox" at bounding box center [65, 551] width 1 height 1
checkbox input "false"
click at [73, 427] on icon at bounding box center [73, 424] width 9 height 7
click at [65, 424] on input "checkbox" at bounding box center [65, 424] width 1 height 1
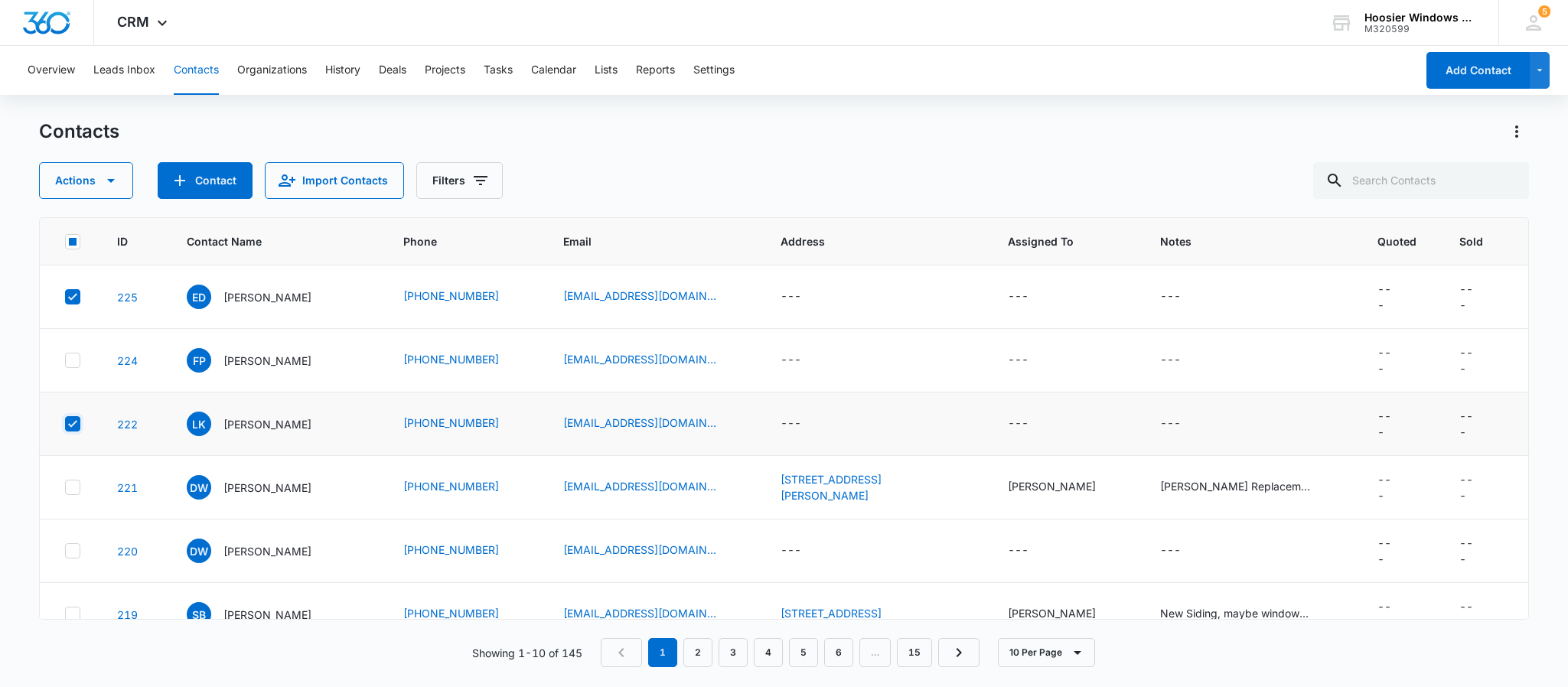
checkbox input "false"
click at [67, 303] on icon at bounding box center [73, 297] width 14 height 14
click at [65, 298] on input "checkbox" at bounding box center [65, 297] width 1 height 1
checkbox input "false"
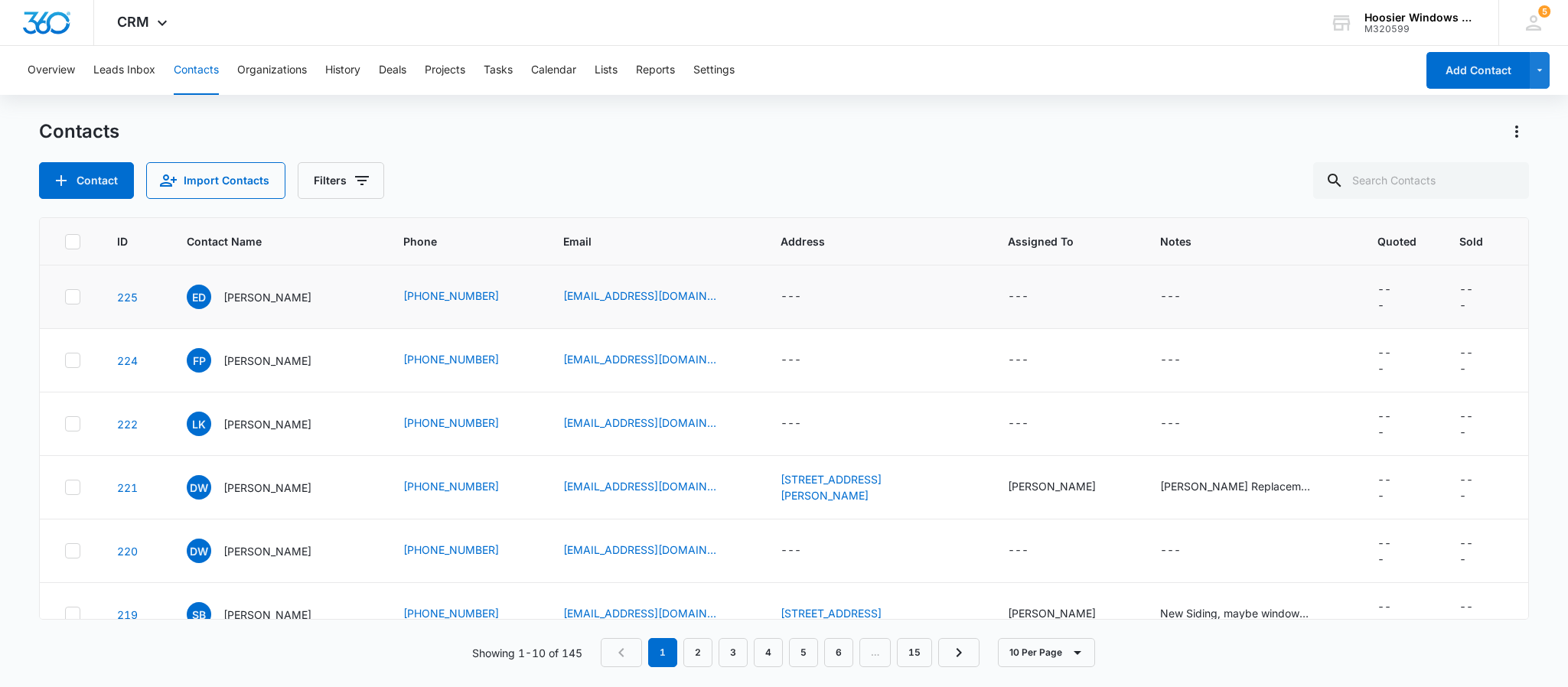
click at [70, 299] on icon at bounding box center [73, 297] width 14 height 14
click at [65, 298] on input "checkbox" at bounding box center [65, 297] width 1 height 1
checkbox input "true"
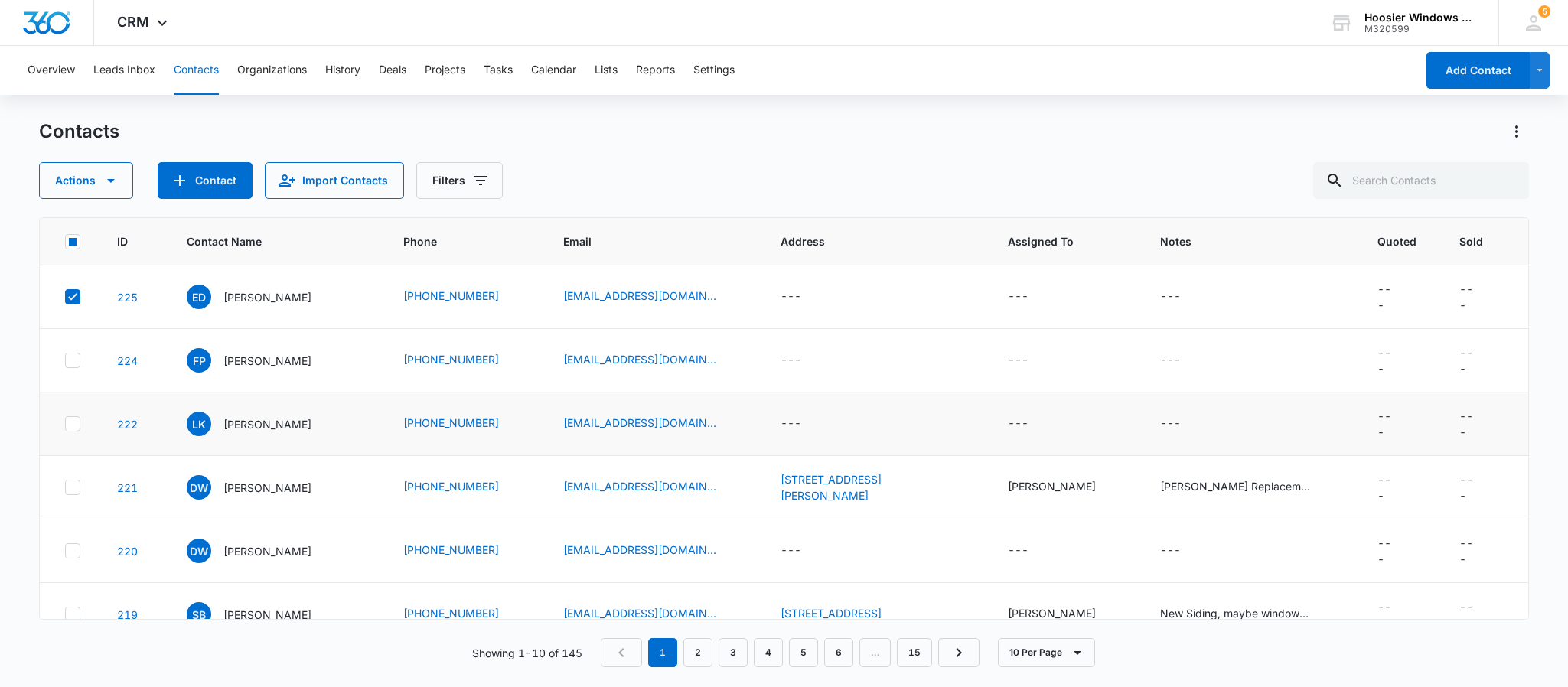
click at [74, 429] on icon at bounding box center [73, 424] width 14 height 14
click at [65, 424] on input "checkbox" at bounding box center [65, 424] width 1 height 1
checkbox input "true"
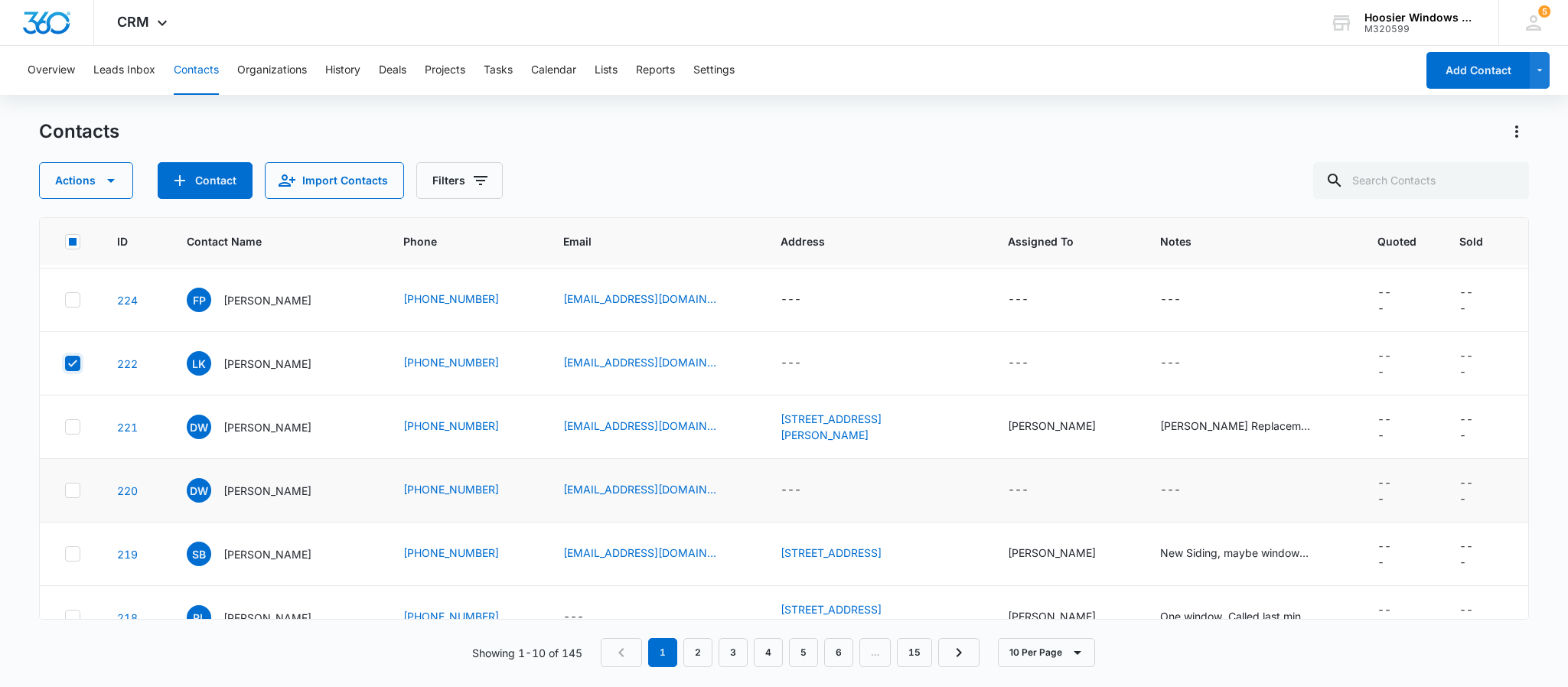
scroll to position [115, 0]
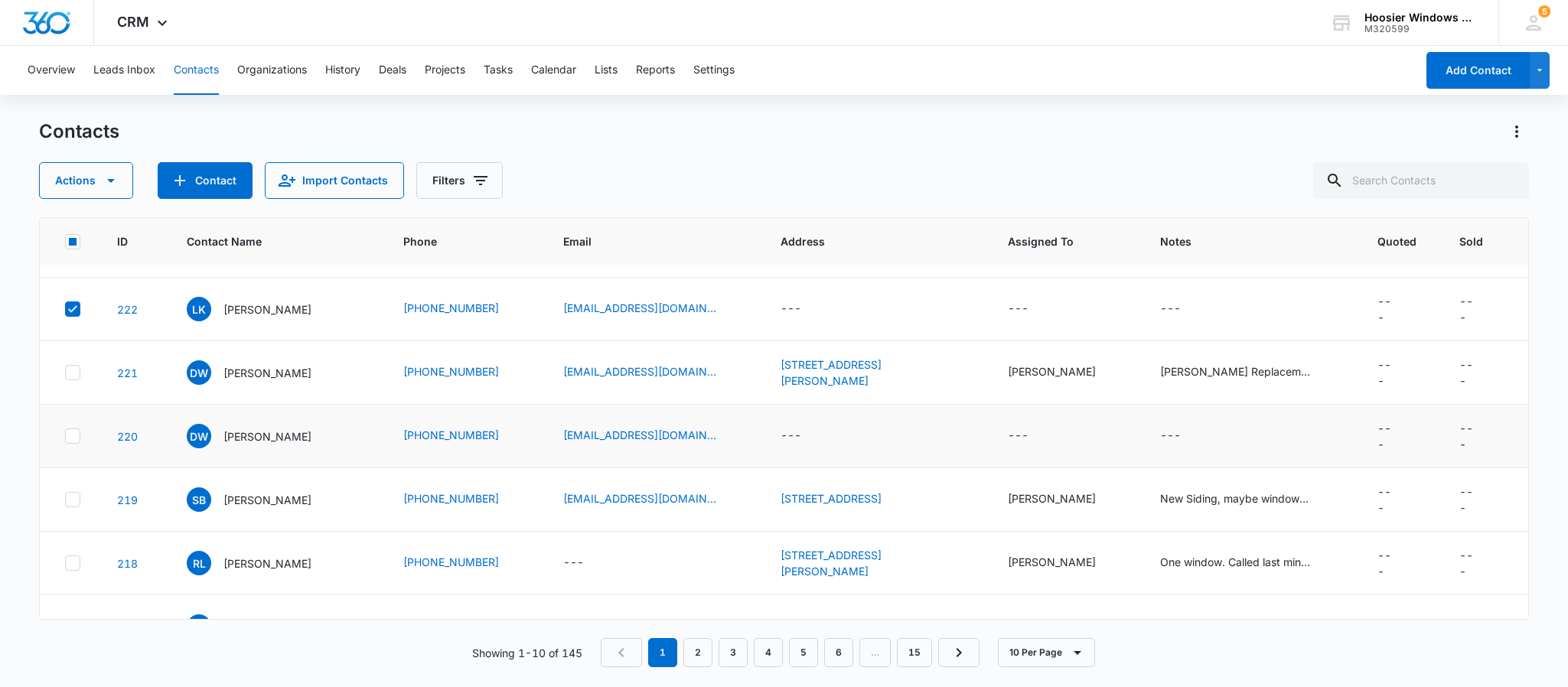
click at [73, 439] on icon at bounding box center [73, 436] width 9 height 7
click at [65, 437] on input "checkbox" at bounding box center [65, 436] width 1 height 1
click at [93, 177] on button "Actions" at bounding box center [86, 180] width 94 height 37
click at [101, 329] on button "Delete" at bounding box center [102, 322] width 124 height 23
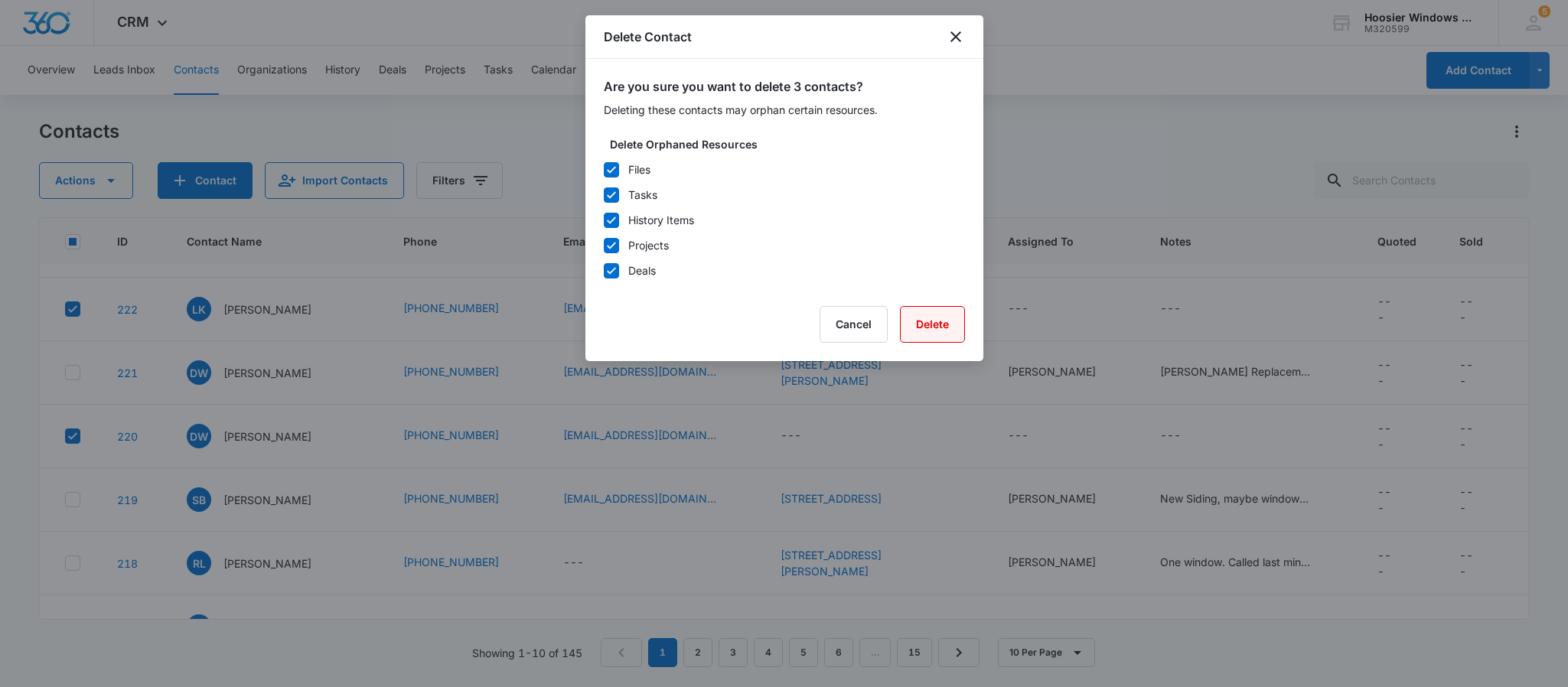
click at [928, 322] on button "Delete" at bounding box center [932, 324] width 65 height 37
click at [953, 37] on icon "close" at bounding box center [955, 36] width 11 height 11
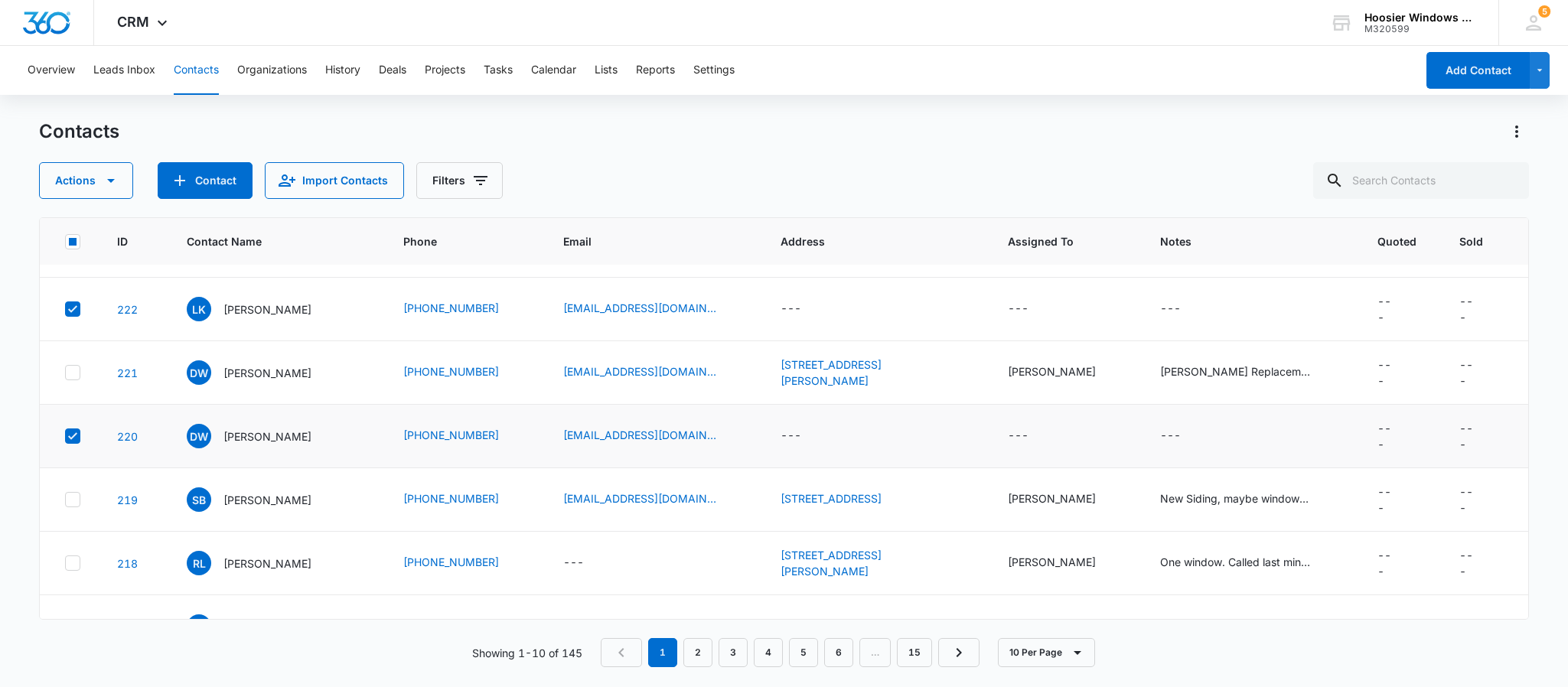
click at [65, 443] on div at bounding box center [73, 435] width 15 height 15
click at [65, 437] on input "checkbox" at bounding box center [65, 436] width 1 height 1
checkbox input "false"
click at [67, 310] on icon at bounding box center [73, 309] width 14 height 14
click at [65, 309] on input "checkbox" at bounding box center [65, 309] width 1 height 1
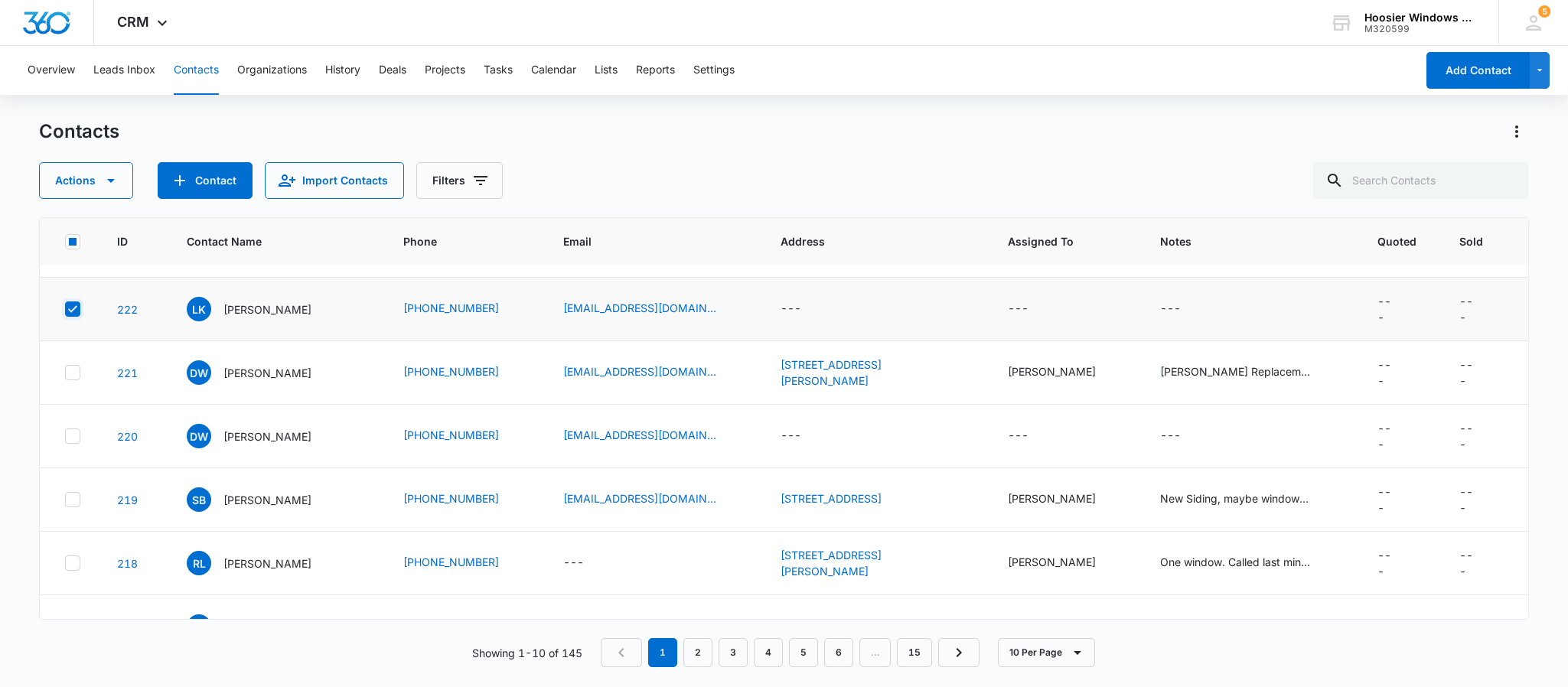
checkbox input "false"
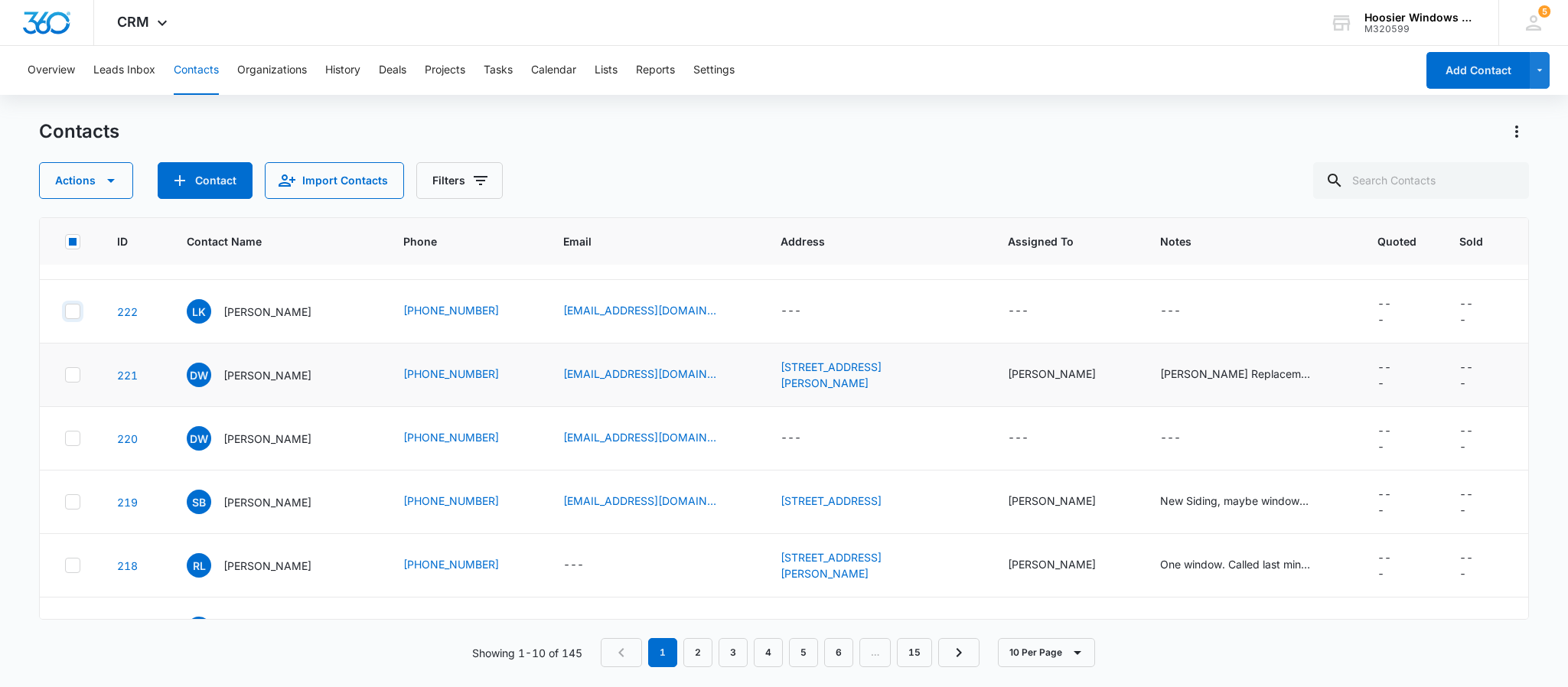
scroll to position [0, 0]
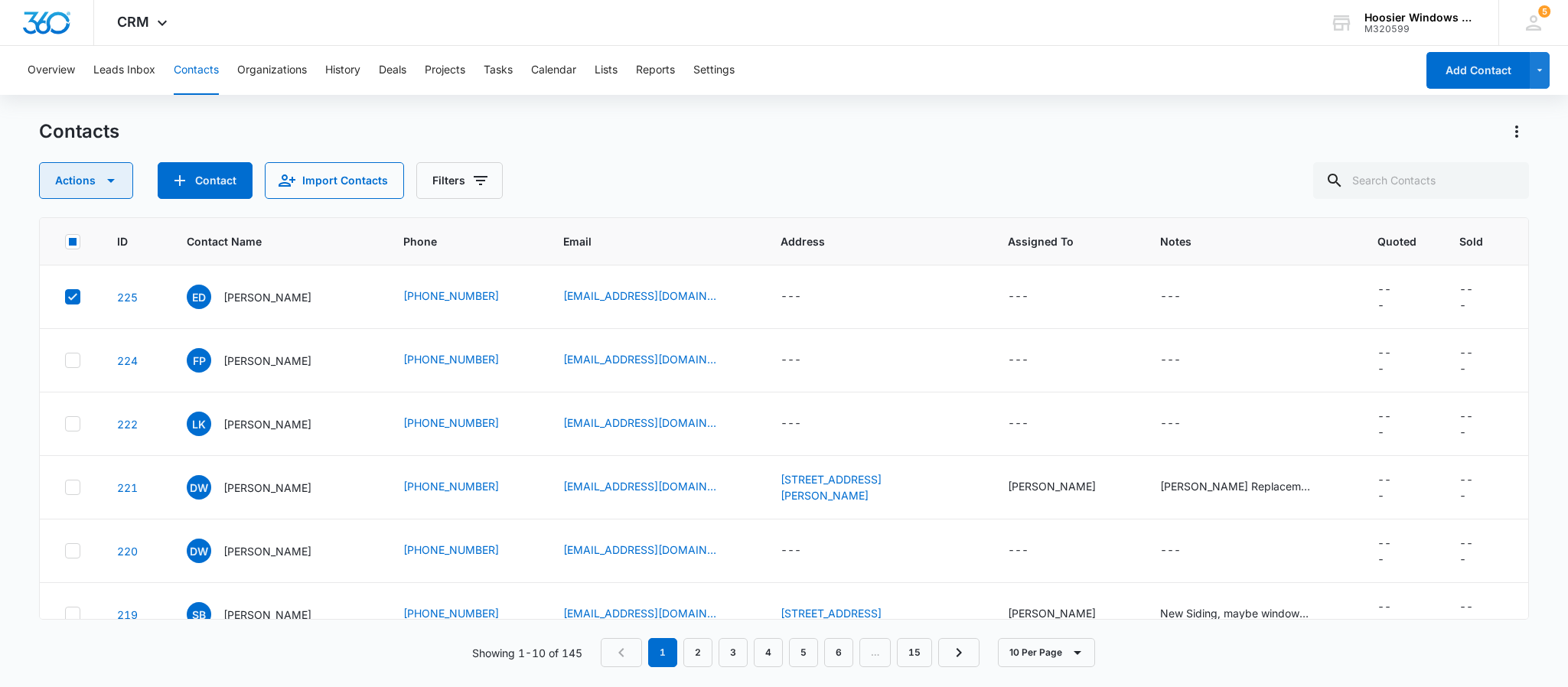
click at [120, 187] on button "Actions" at bounding box center [86, 180] width 94 height 37
click at [66, 317] on div "Delete" at bounding box center [93, 322] width 69 height 11
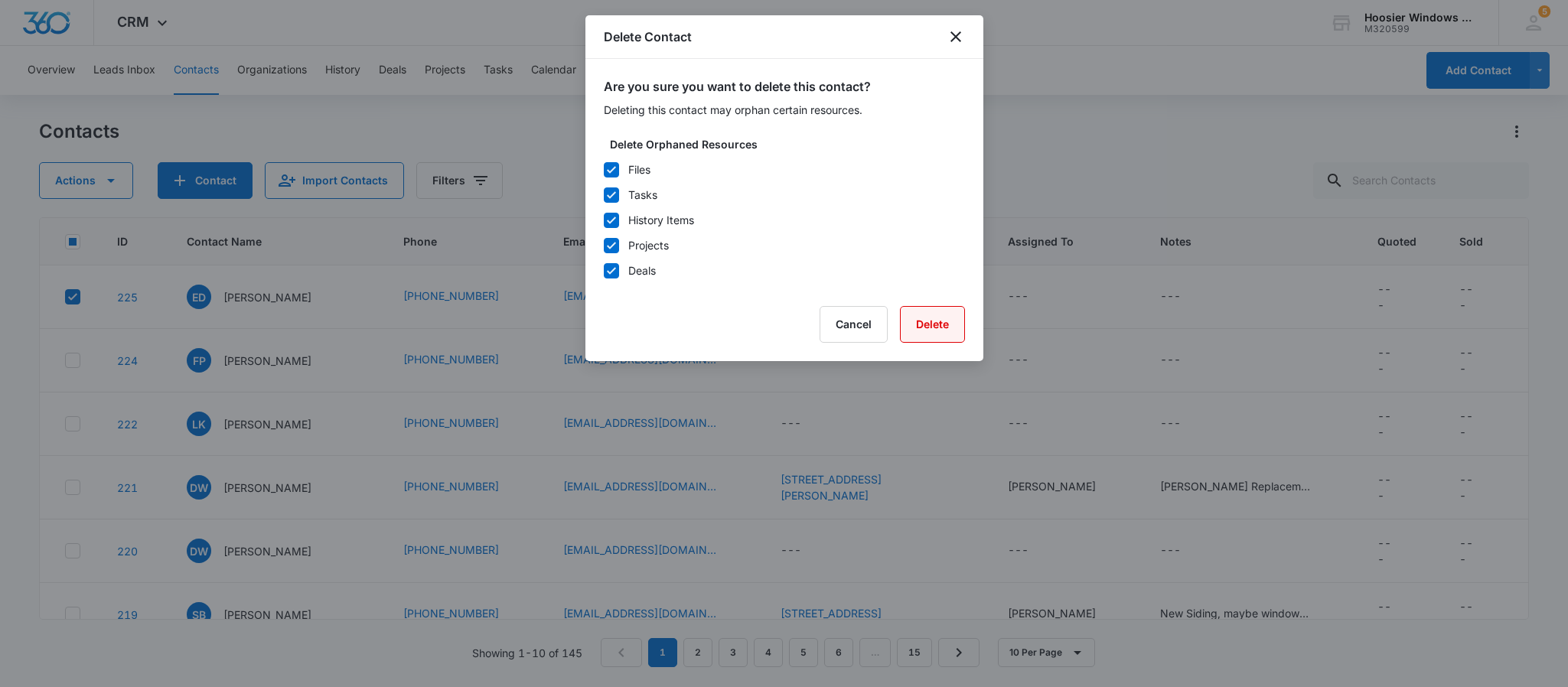
click at [907, 308] on button "Delete" at bounding box center [932, 324] width 65 height 37
click at [911, 321] on button "Delete" at bounding box center [932, 324] width 65 height 37
click at [951, 32] on icon "close" at bounding box center [955, 36] width 11 height 11
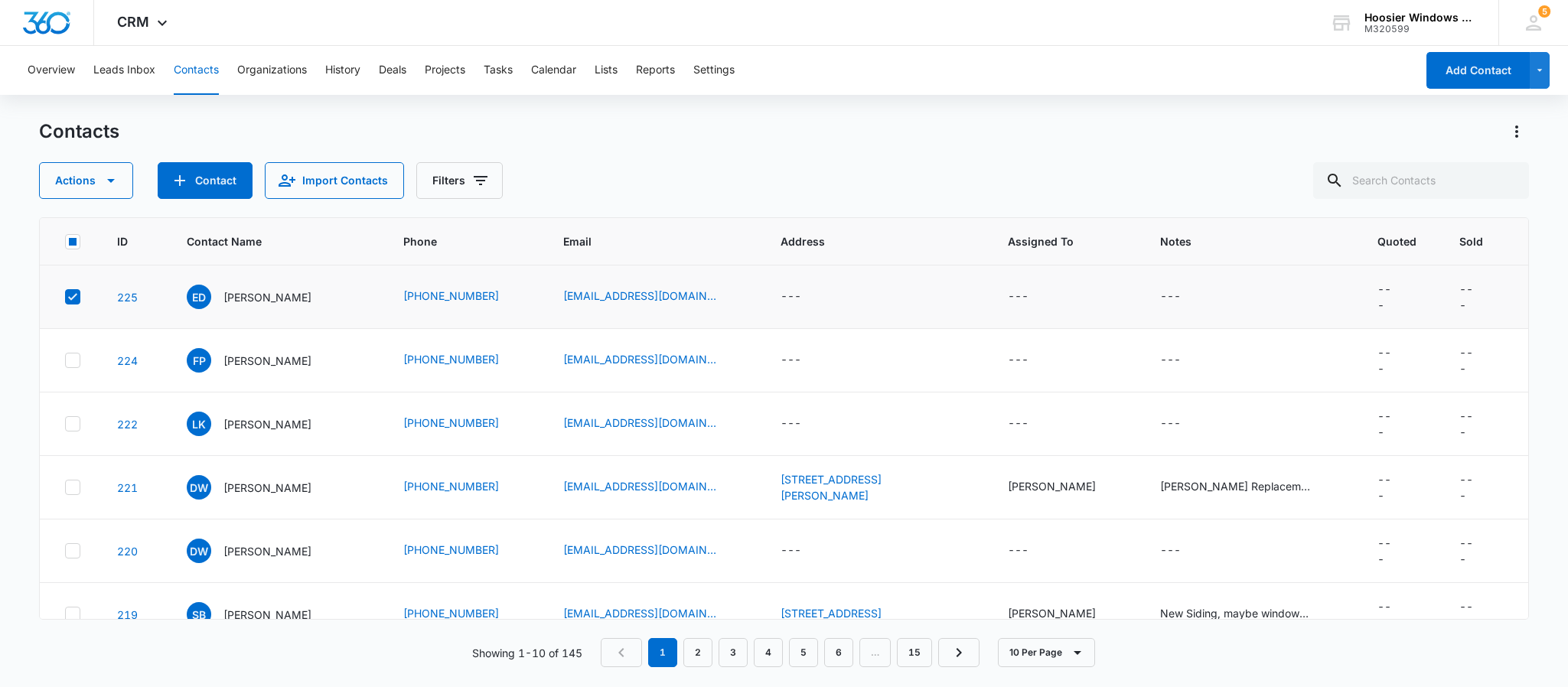
click at [67, 302] on icon at bounding box center [73, 297] width 14 height 14
click at [65, 298] on input "checkbox" at bounding box center [65, 297] width 1 height 1
checkbox input "false"
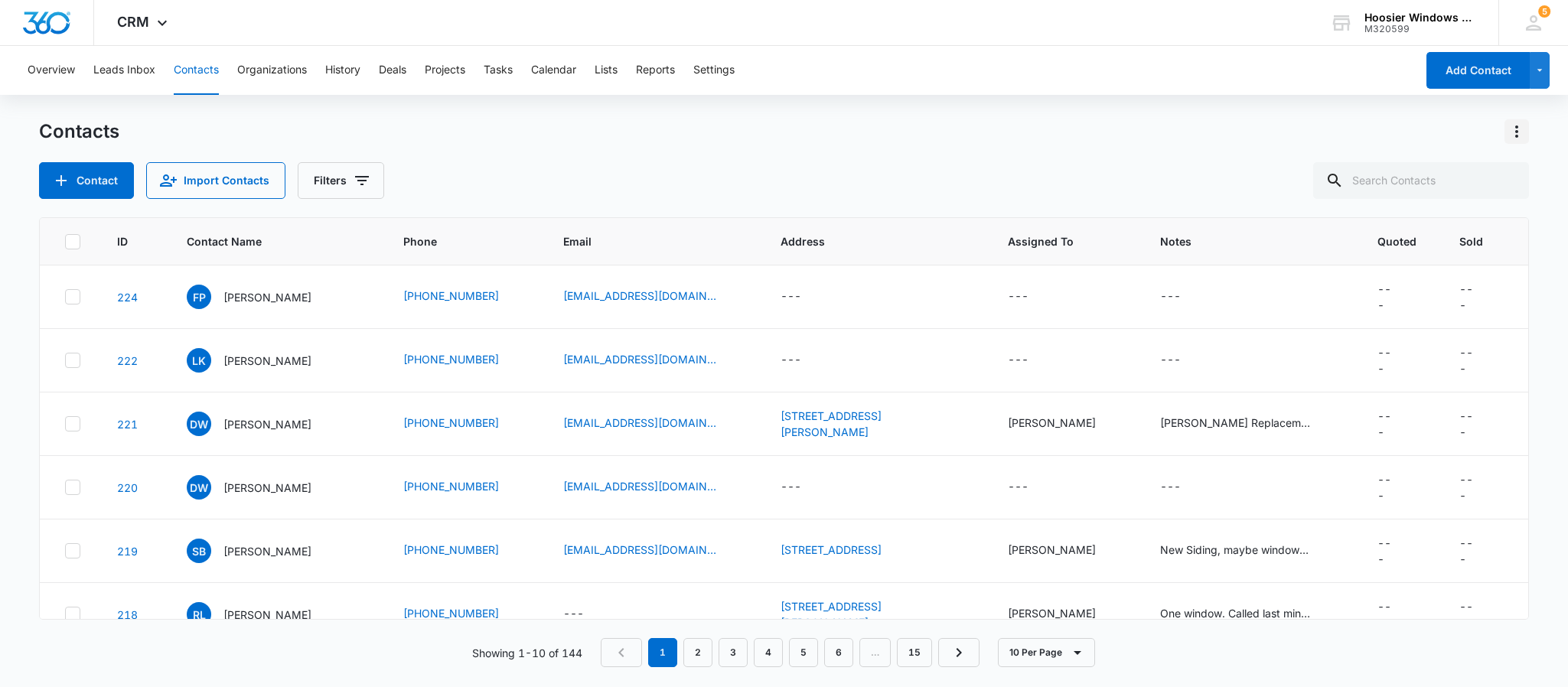
click at [1525, 135] on icon "Actions" at bounding box center [1516, 131] width 19 height 19
click at [1205, 111] on div "Overview Leads Inbox Contacts Organizations History Deals Projects Tasks Calend…" at bounding box center [784, 365] width 1568 height 639
click at [356, 190] on button "Filters" at bounding box center [341, 180] width 87 height 37
click at [629, 140] on div "Contacts" at bounding box center [784, 132] width 1489 height 25
click at [1407, 163] on input "text" at bounding box center [1420, 180] width 216 height 37
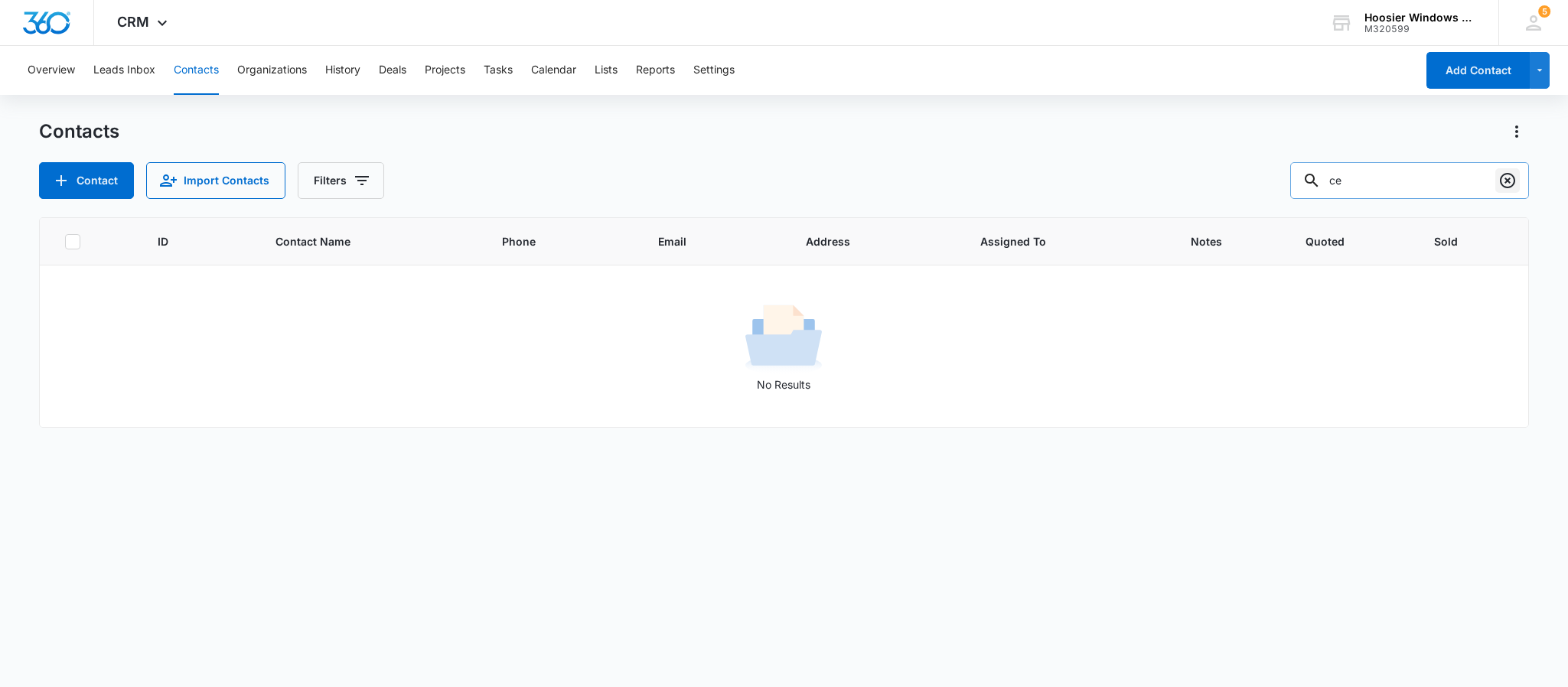
type input "c"
type input "stroud"
click at [1505, 175] on icon "Clear" at bounding box center [1507, 180] width 19 height 19
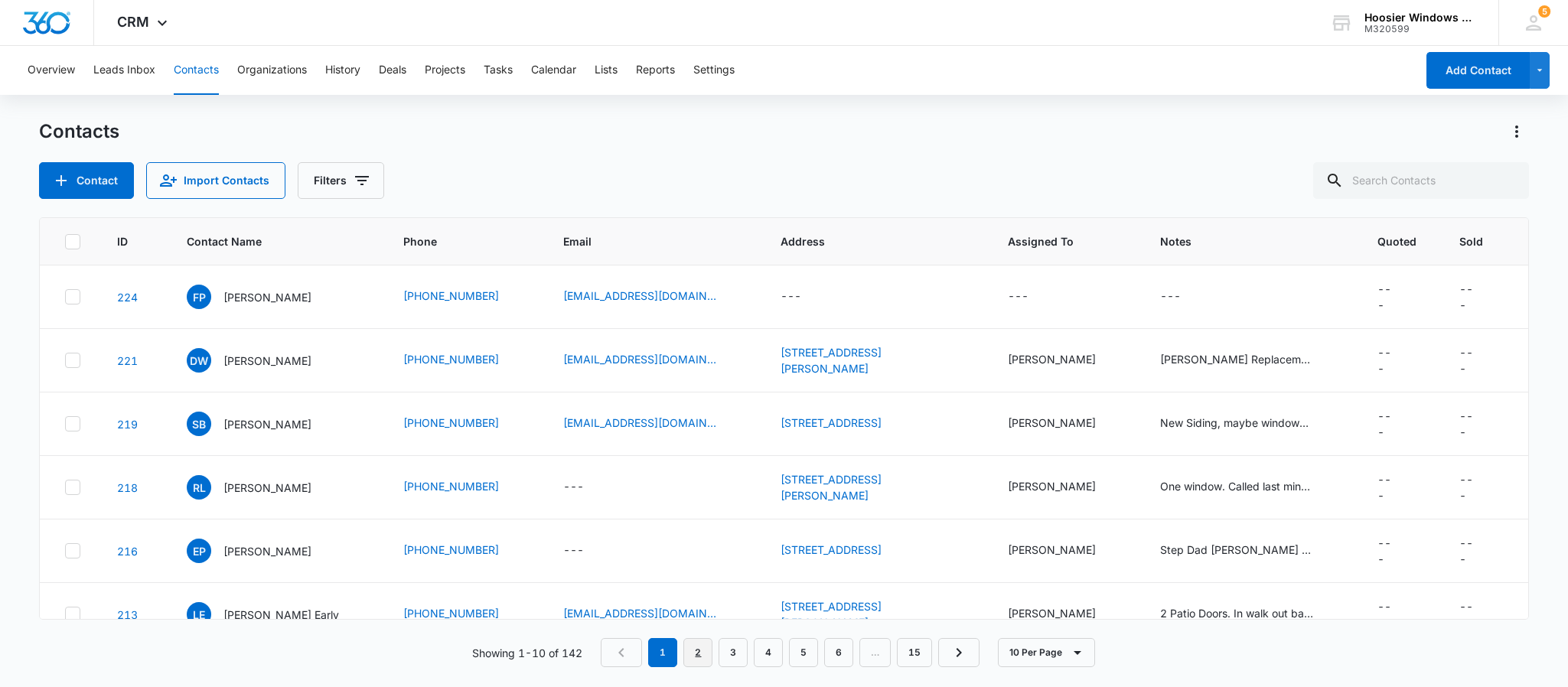
click at [702, 659] on link "2" at bounding box center [697, 652] width 29 height 29
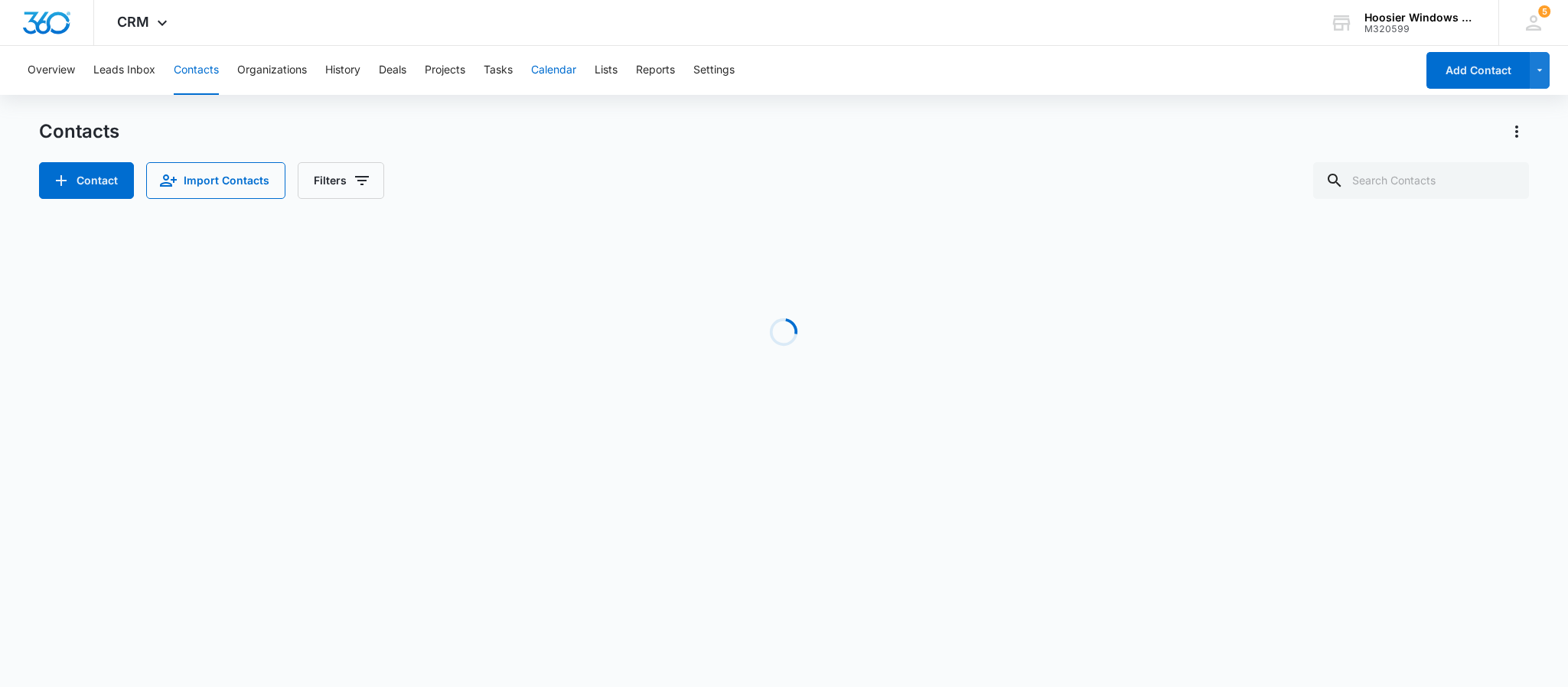
click at [558, 65] on button "Calendar" at bounding box center [553, 70] width 45 height 49
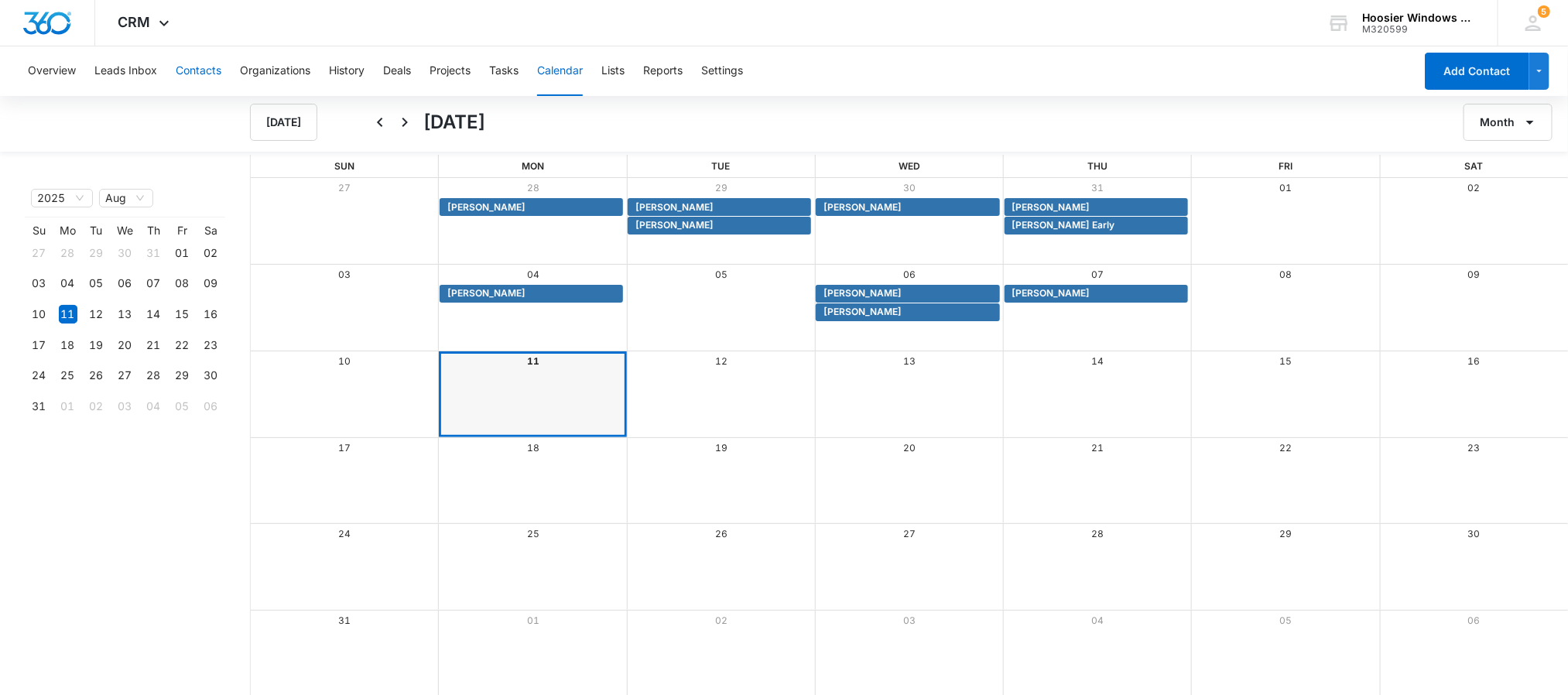
click at [184, 71] on button "Contacts" at bounding box center [198, 71] width 46 height 49
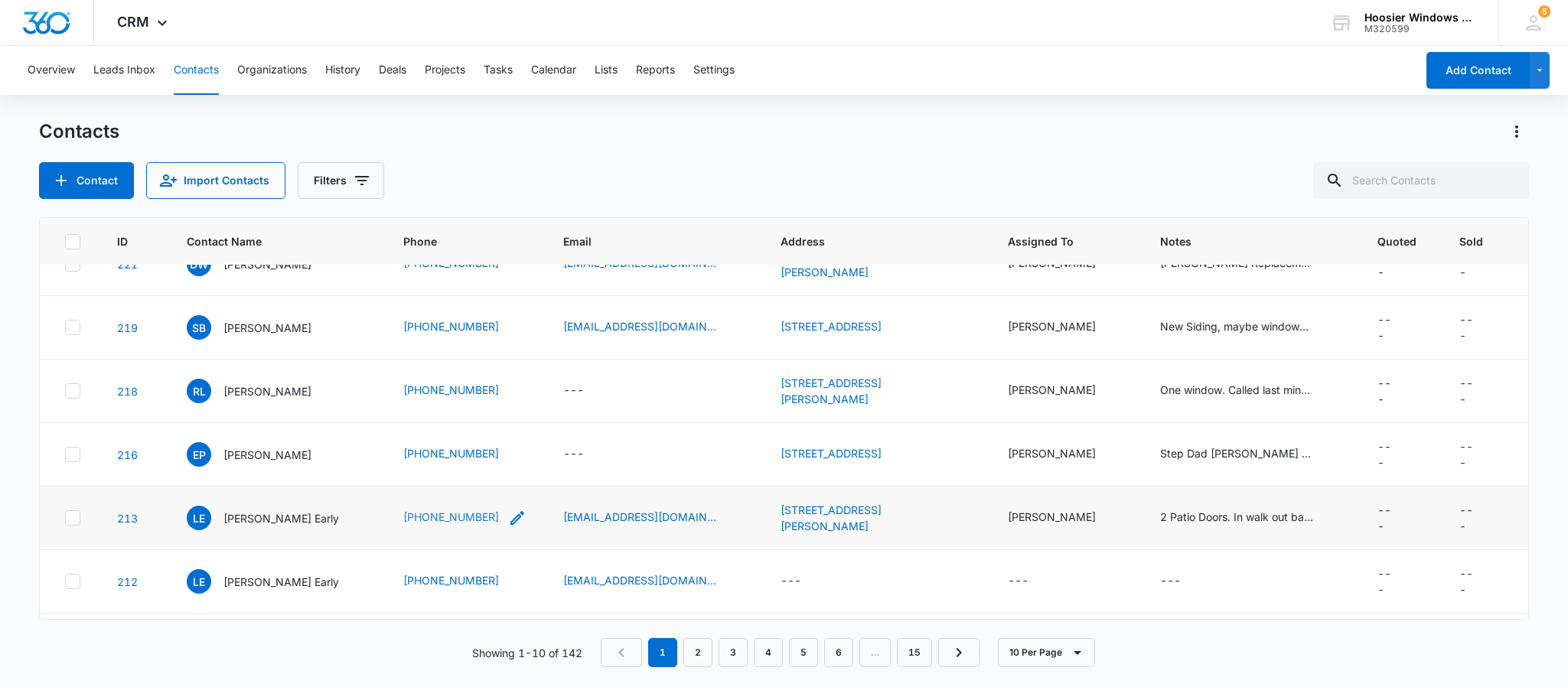
scroll to position [285, 0]
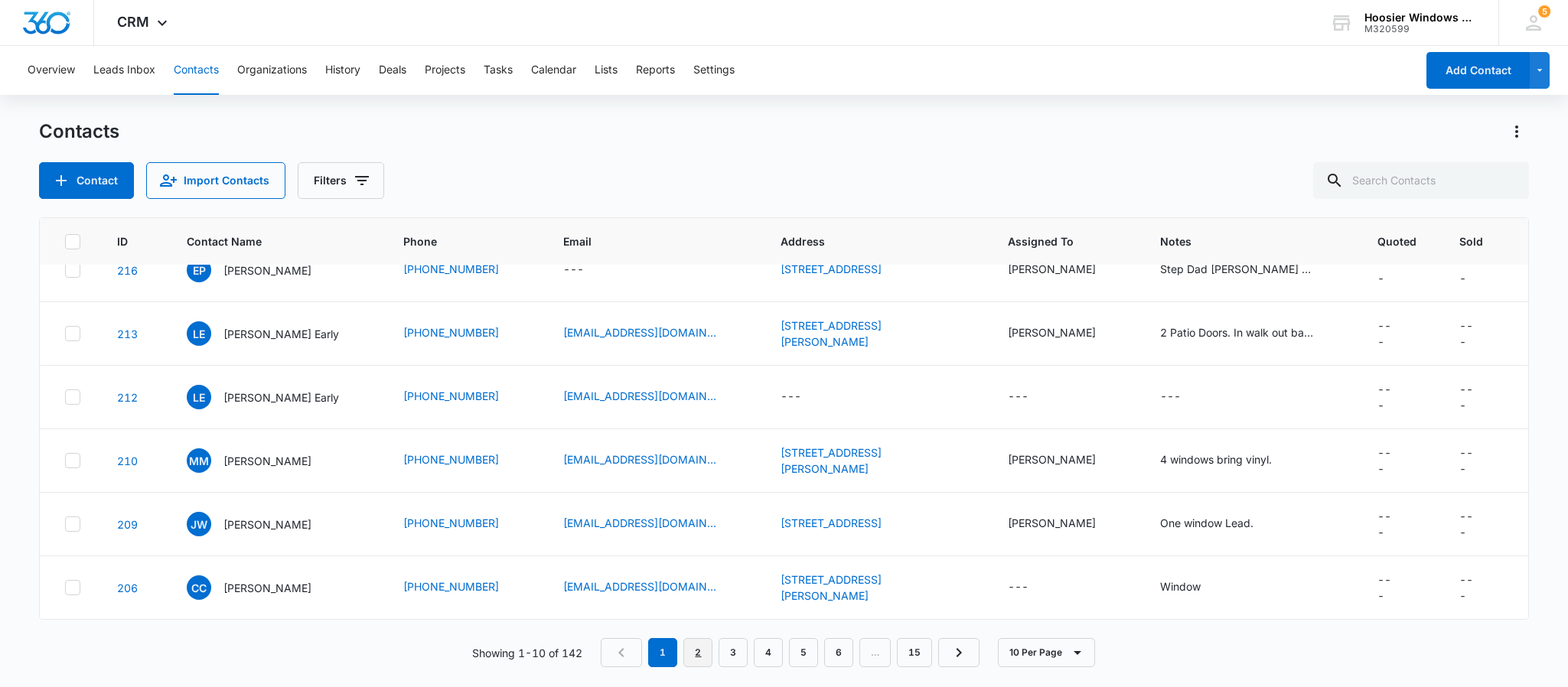
click at [699, 645] on link "2" at bounding box center [697, 652] width 29 height 29
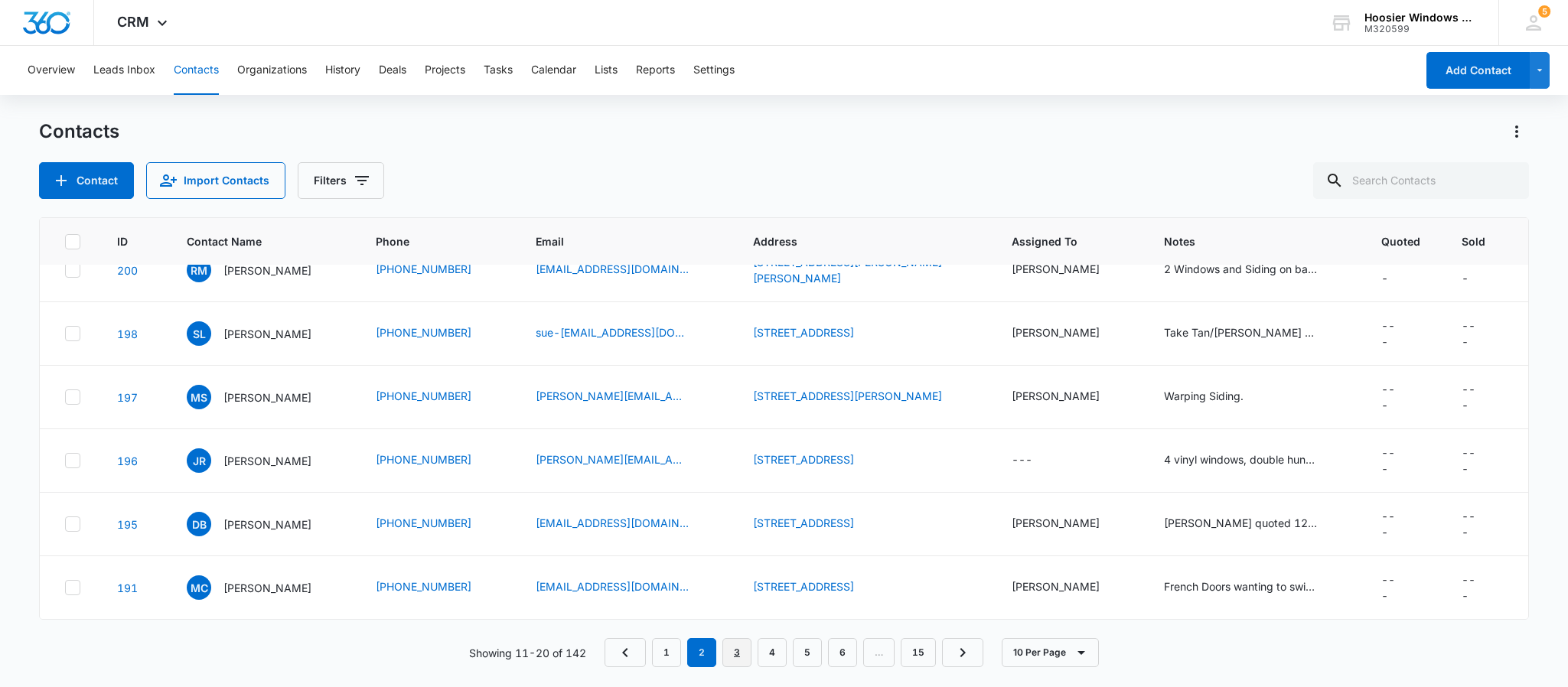
click at [744, 659] on link "3" at bounding box center [737, 652] width 29 height 29
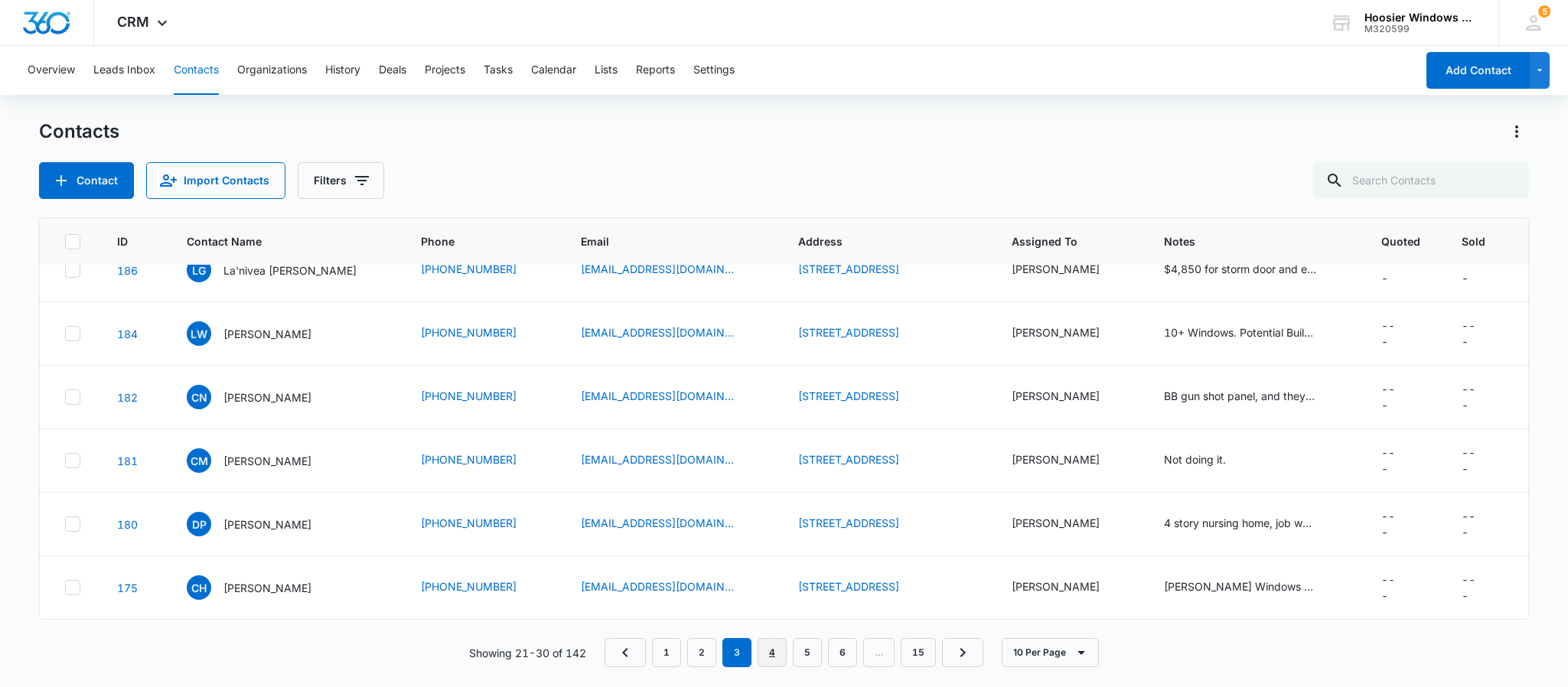
click at [772, 649] on link "4" at bounding box center [771, 652] width 29 height 29
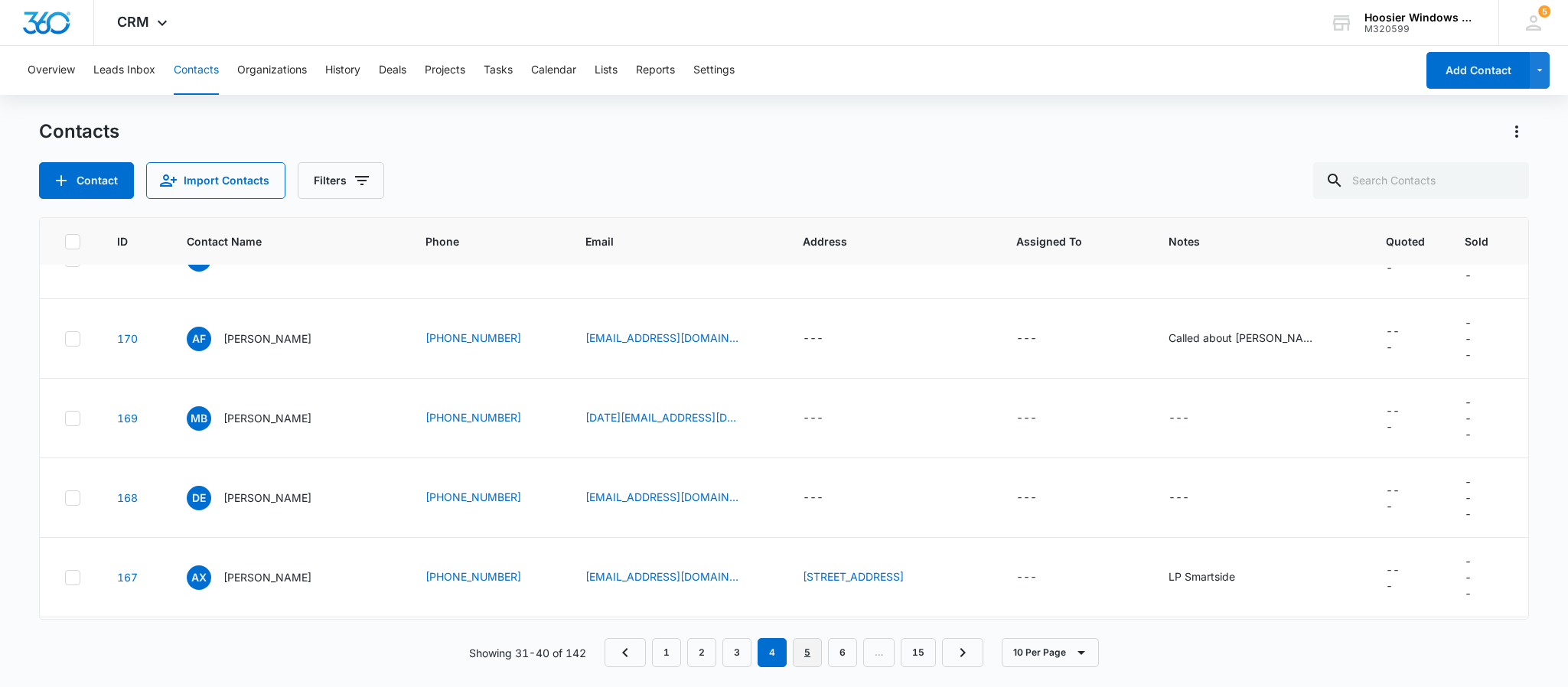
click at [804, 653] on link "5" at bounding box center [807, 652] width 29 height 29
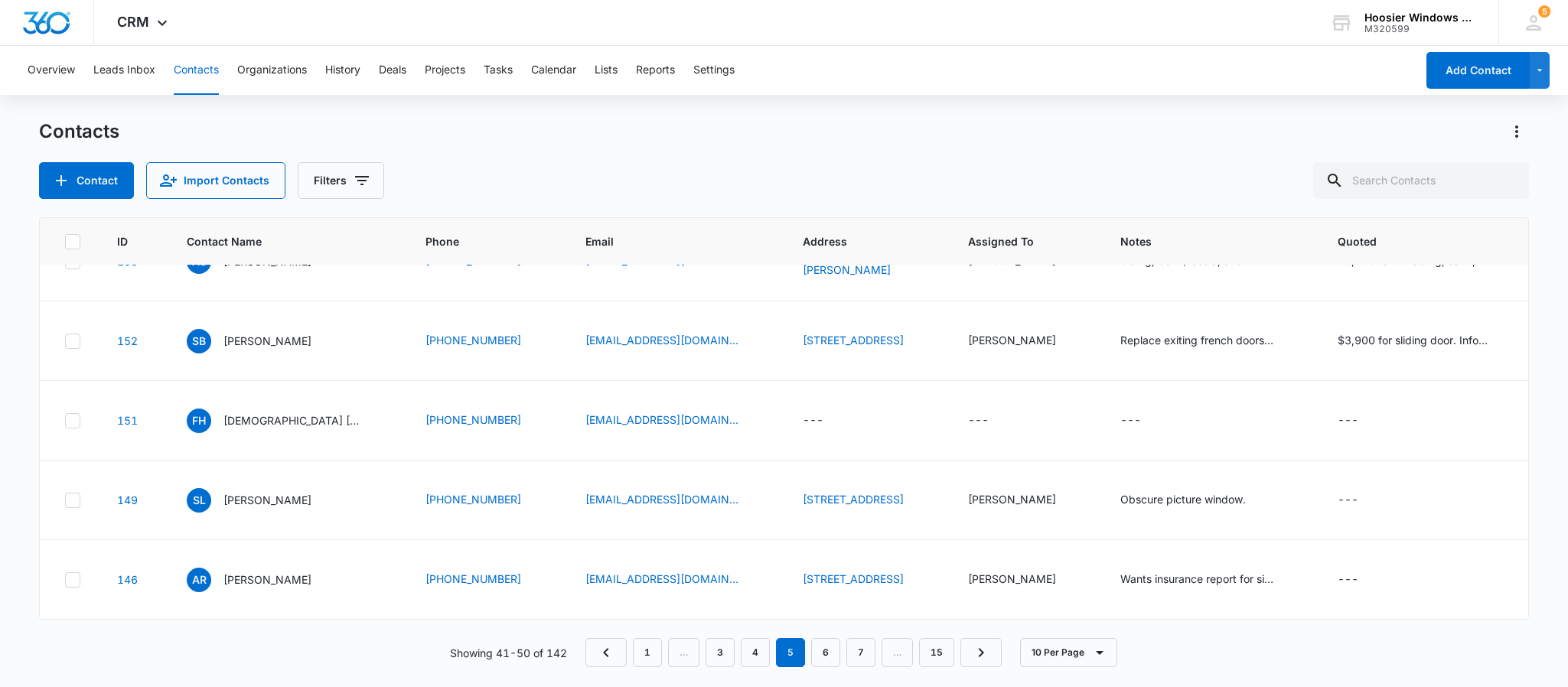
scroll to position [686, 0]
click at [819, 652] on link "6" at bounding box center [825, 652] width 29 height 29
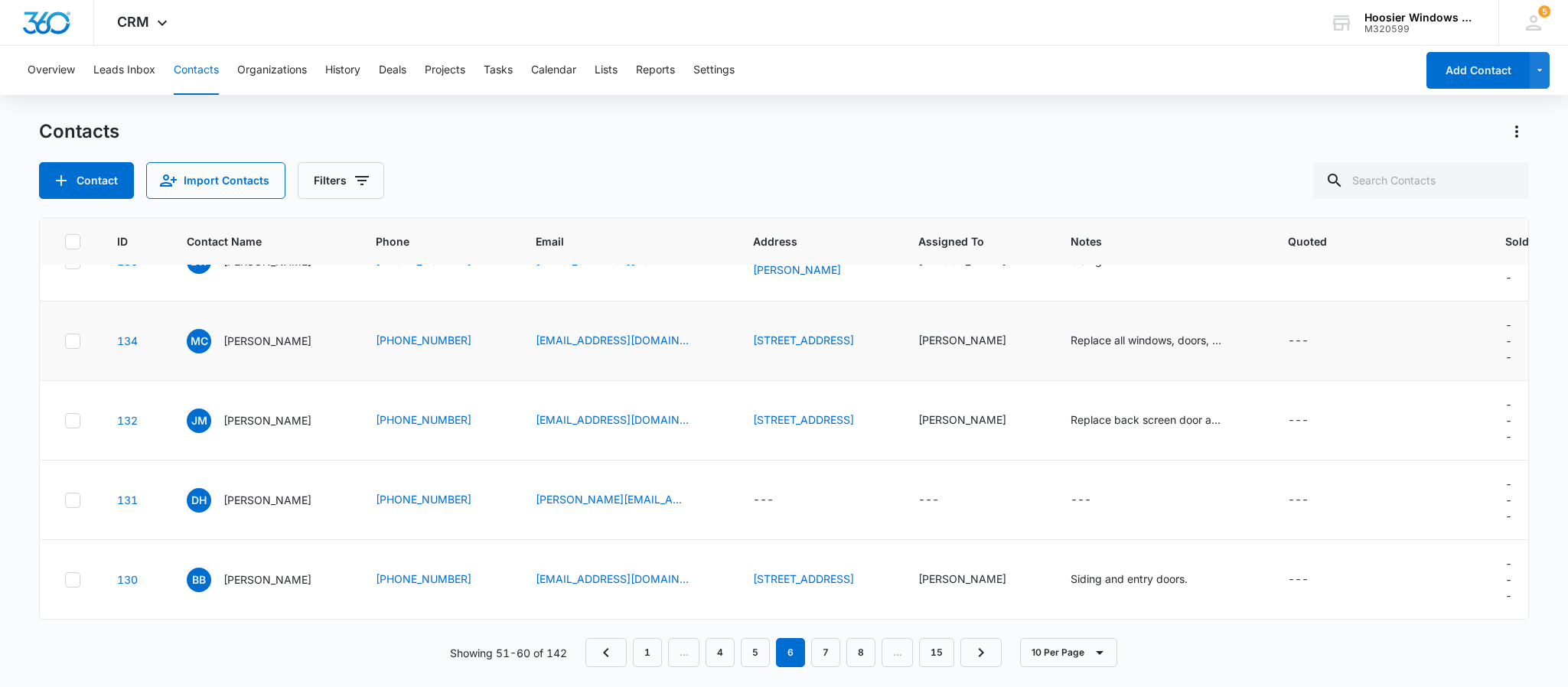
scroll to position [590, 0]
click at [824, 653] on link "7" at bounding box center [825, 652] width 29 height 29
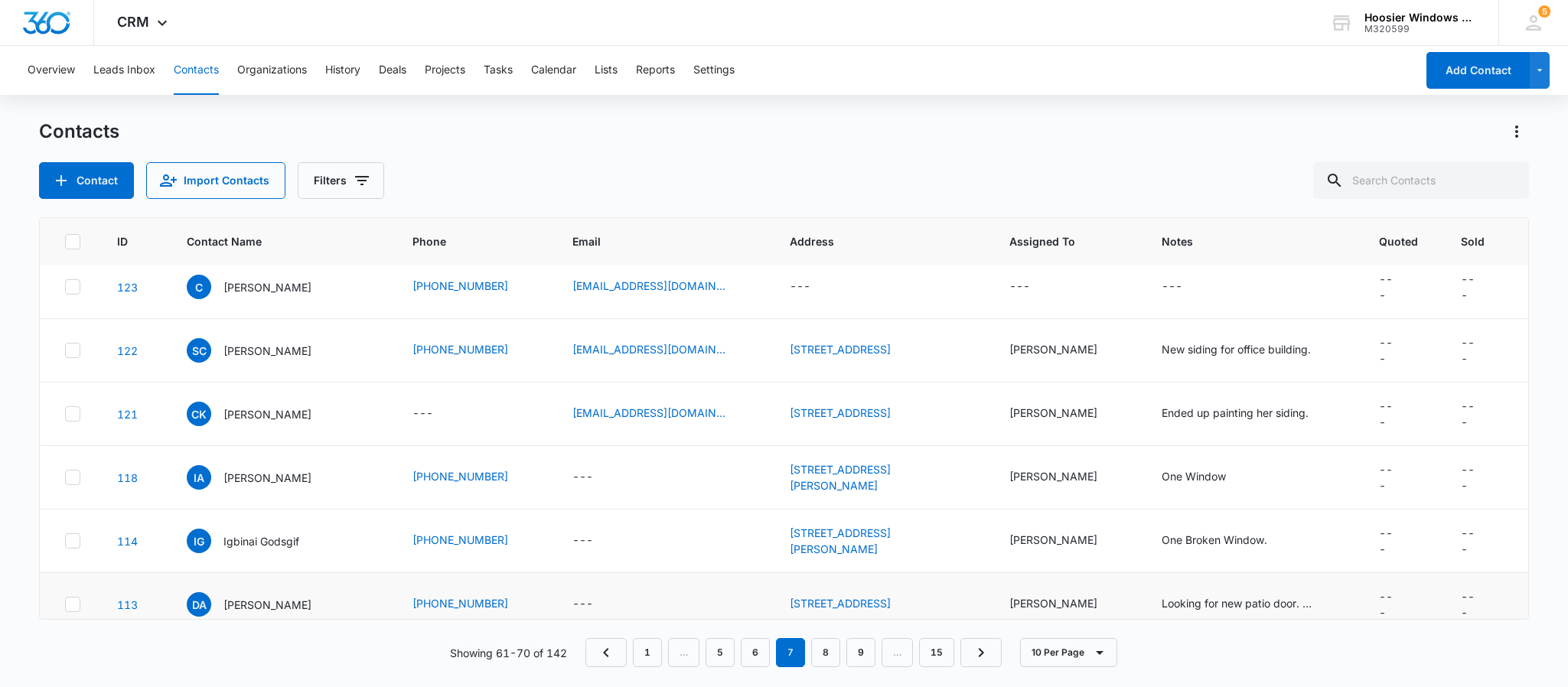
scroll to position [285, 0]
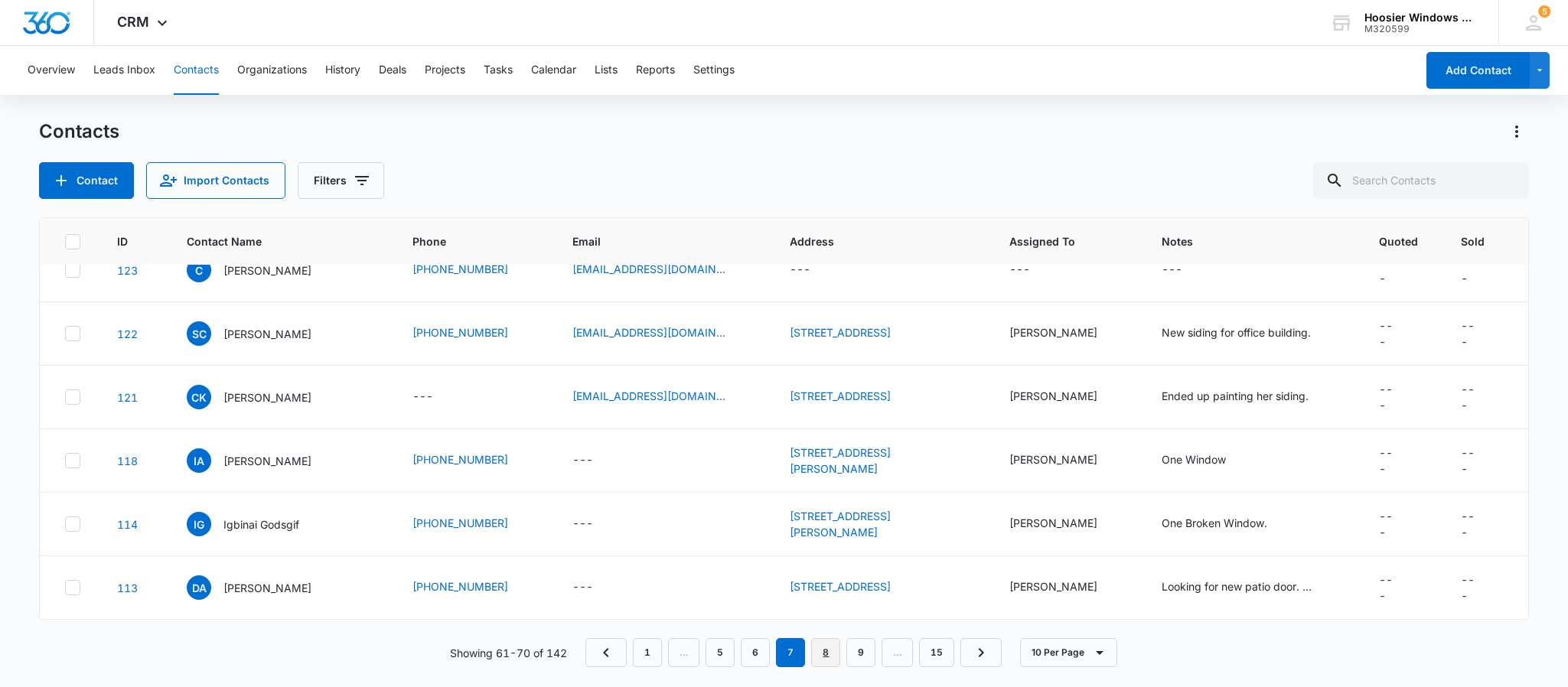
click at [830, 648] on link "8" at bounding box center [825, 652] width 29 height 29
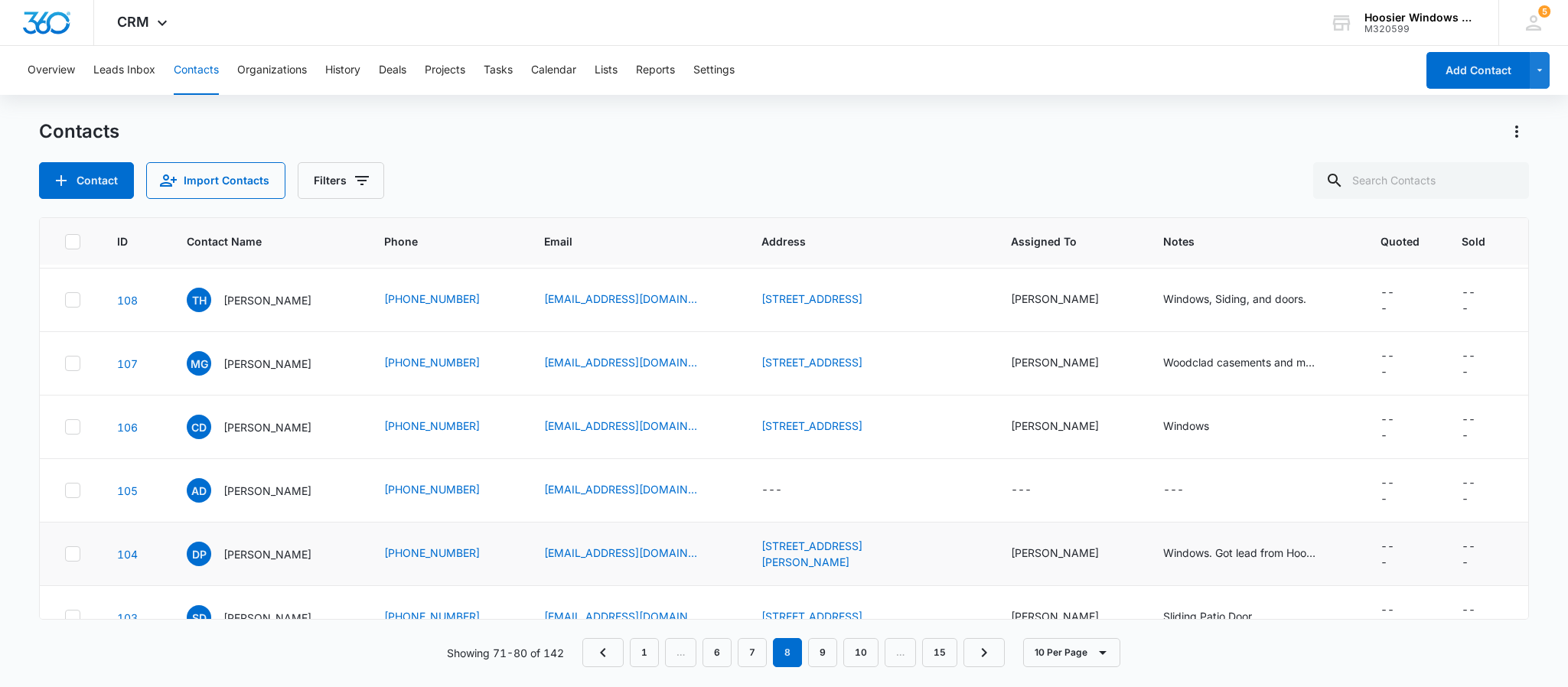
scroll to position [0, 0]
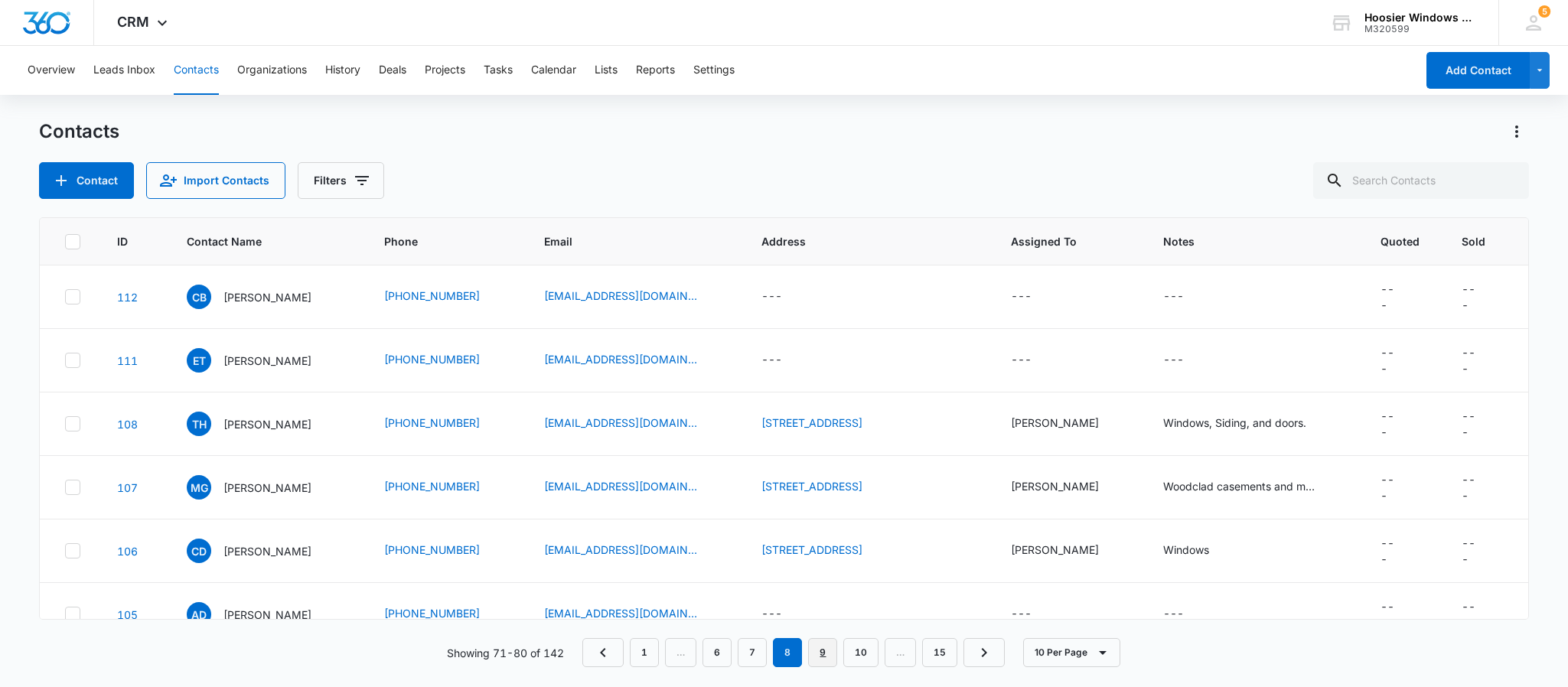
click at [830, 648] on link "9" at bounding box center [822, 652] width 29 height 29
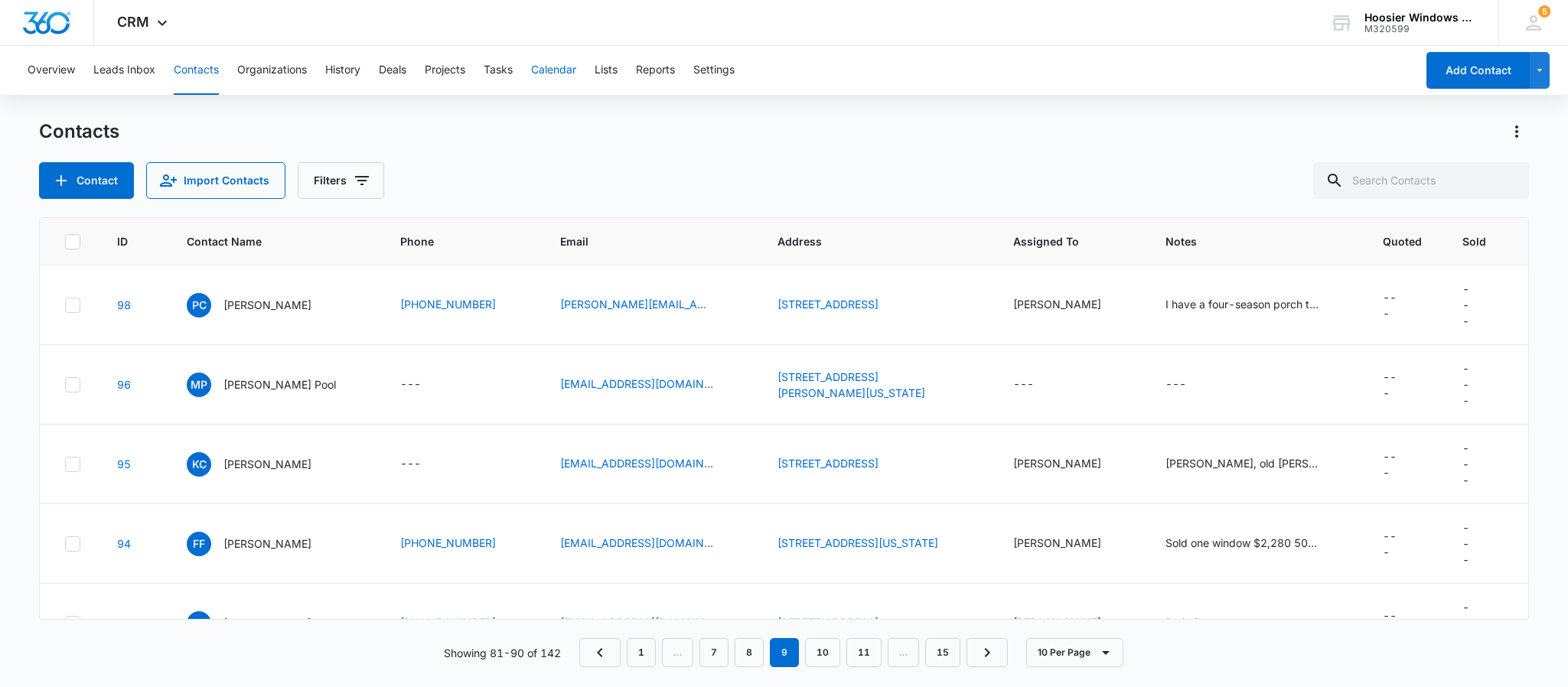
click at [547, 73] on button "Calendar" at bounding box center [553, 70] width 45 height 49
